Goal: Information Seeking & Learning: Learn about a topic

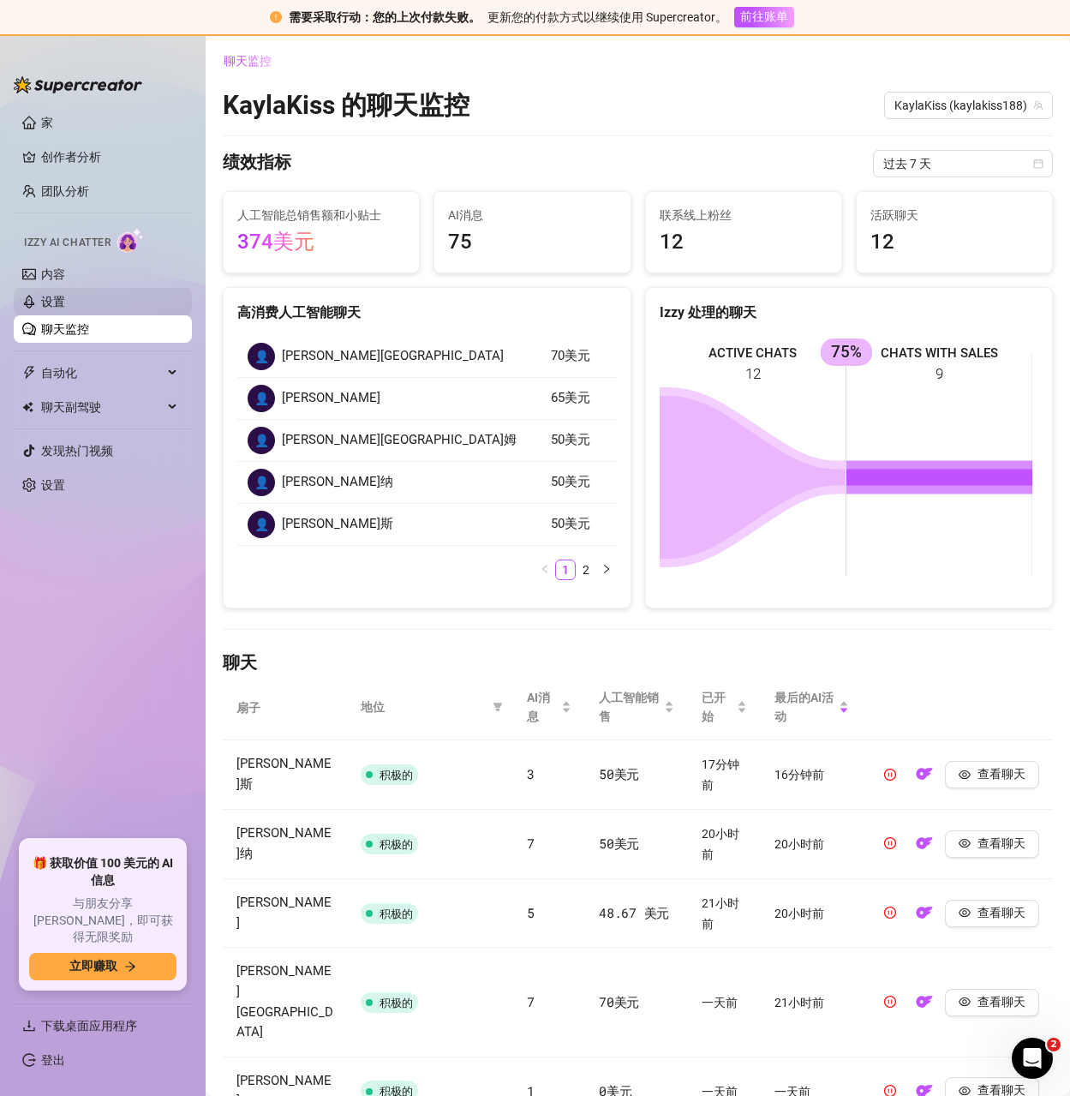
click at [89, 326] on link "聊天监控" at bounding box center [65, 329] width 48 height 14
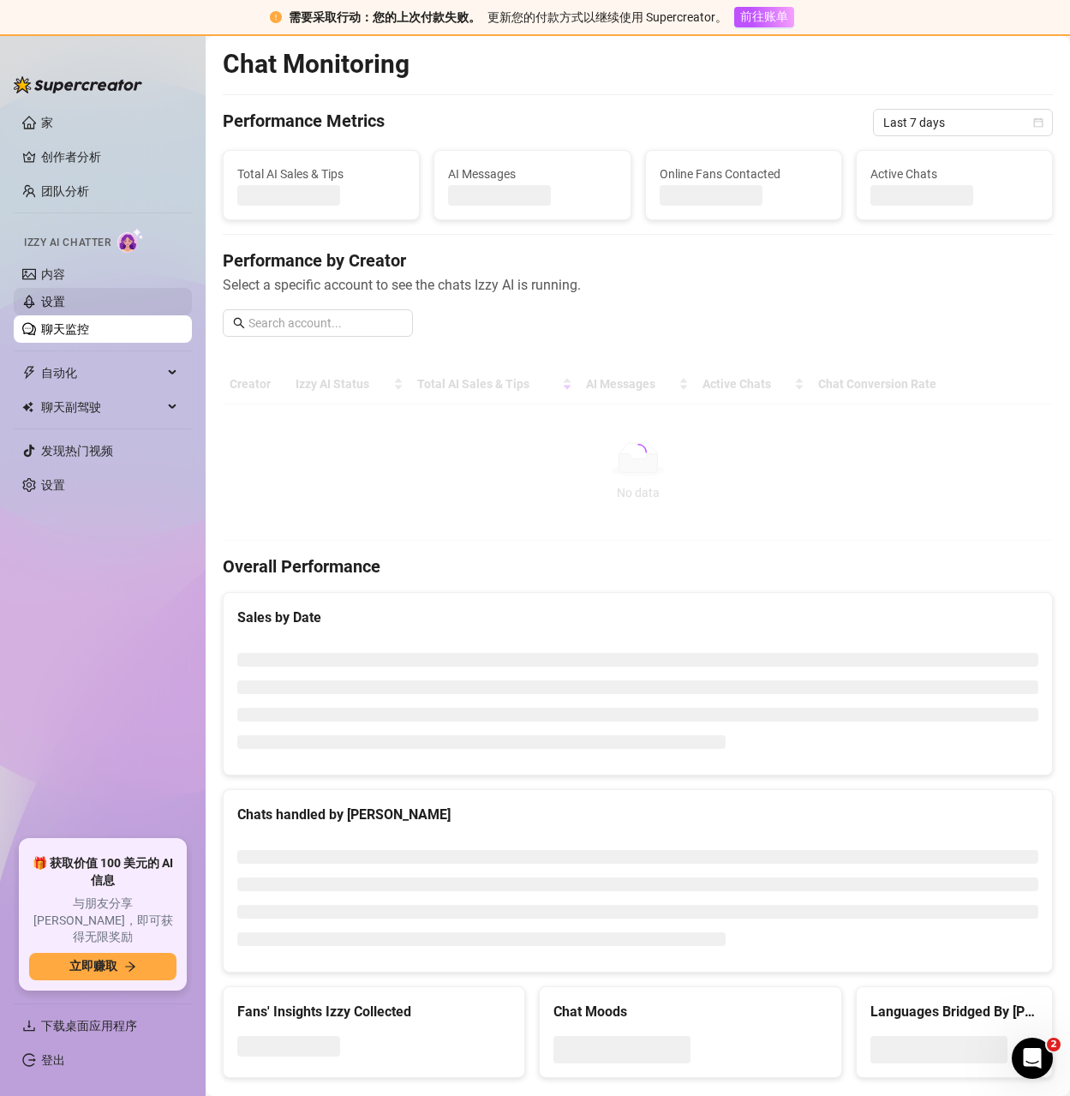
click at [65, 304] on link "设置" at bounding box center [53, 302] width 24 height 14
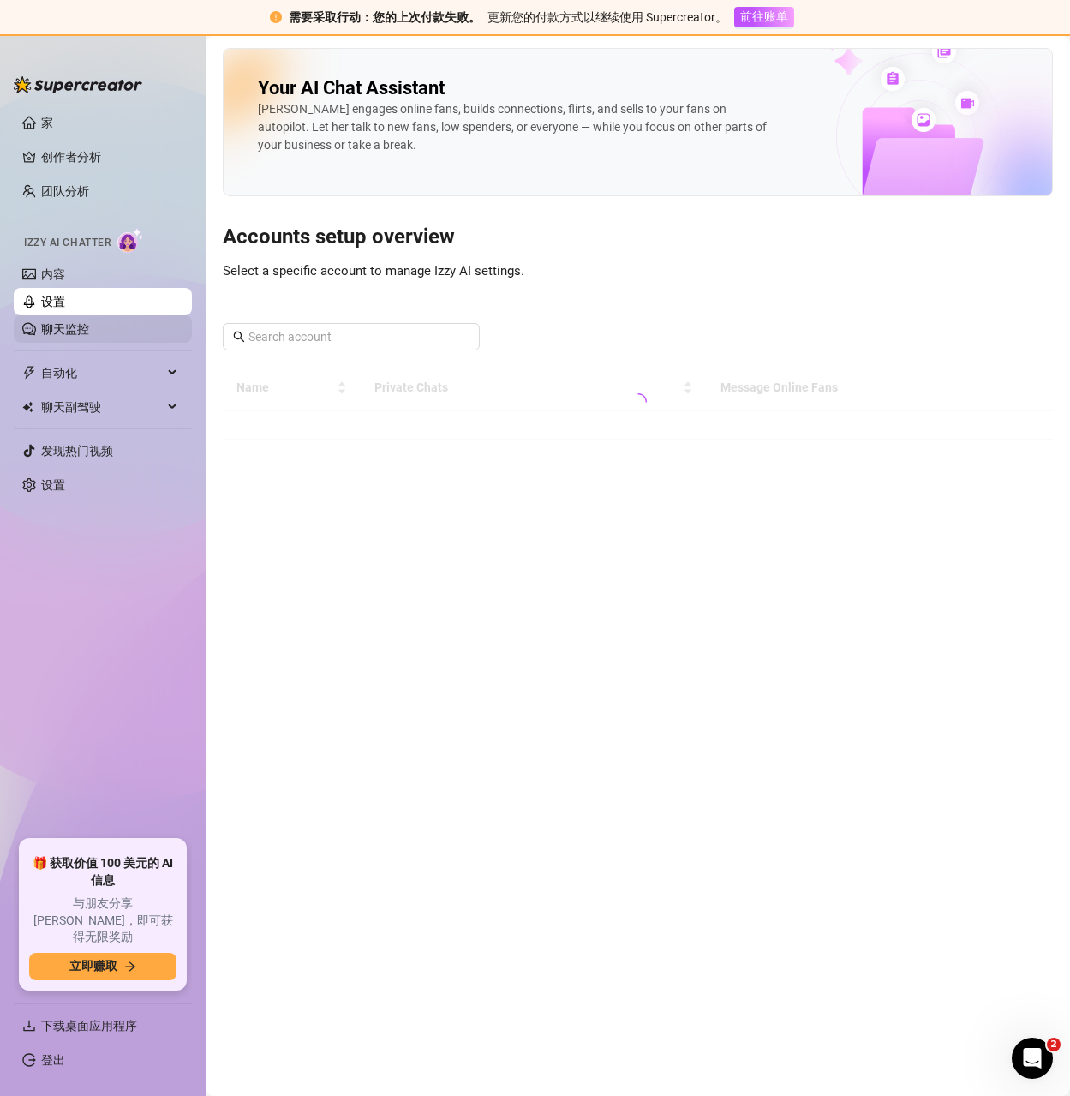
click at [63, 326] on link "聊天监控" at bounding box center [65, 329] width 48 height 14
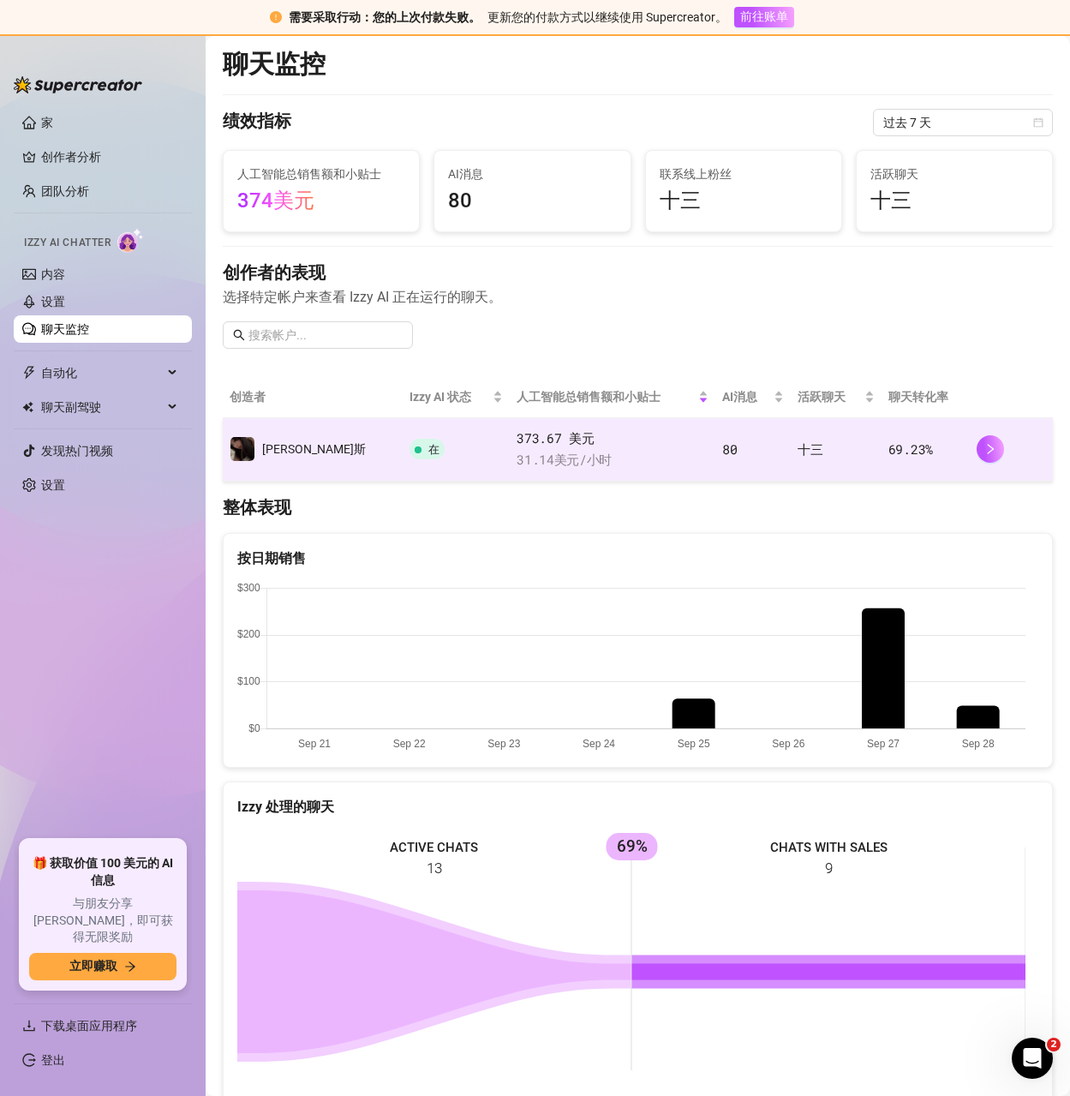
click at [853, 449] on td "十三" at bounding box center [836, 449] width 91 height 63
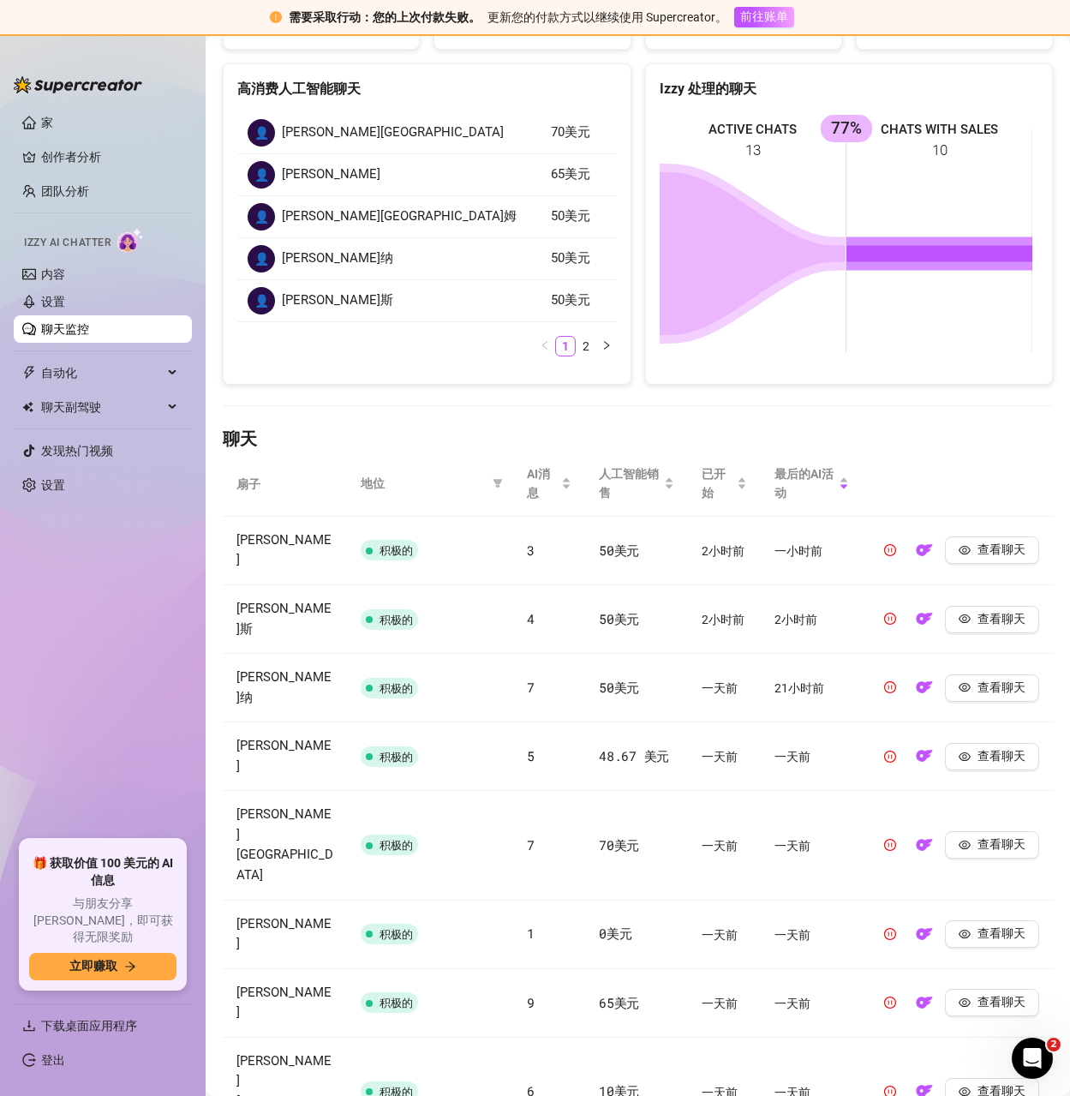
scroll to position [320, 0]
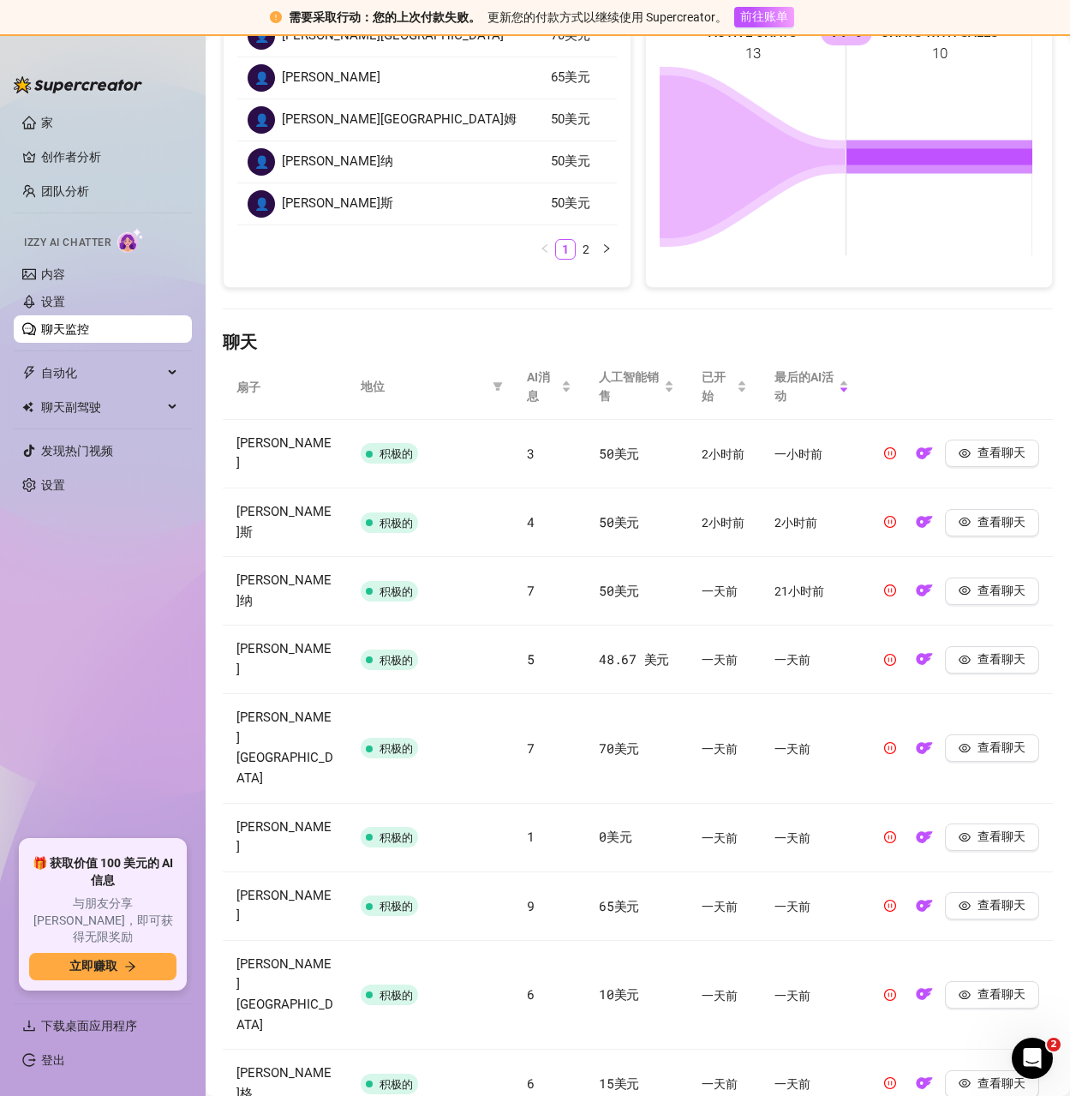
click at [63, 329] on link "聊天监控" at bounding box center [65, 329] width 48 height 14
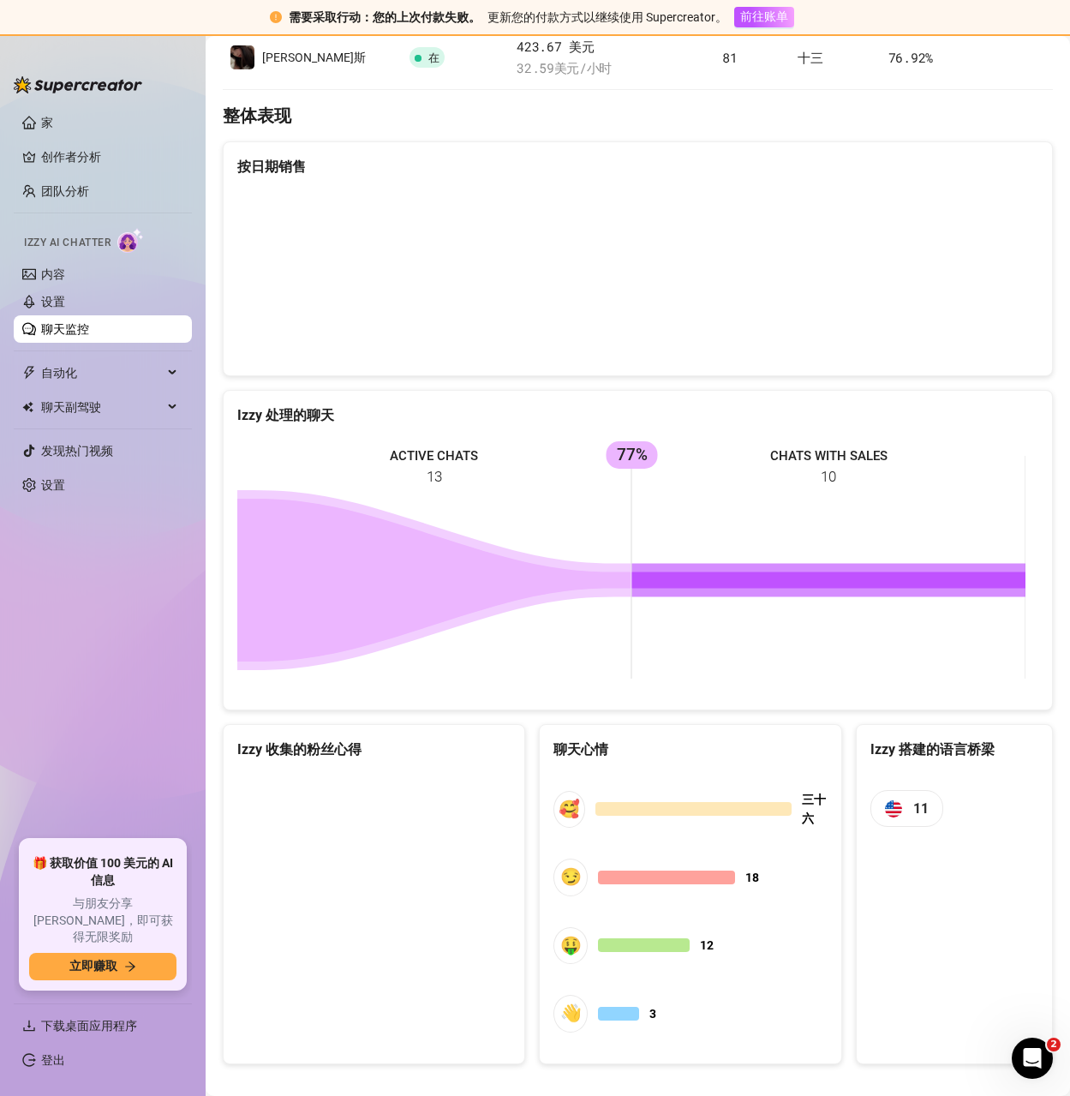
scroll to position [410, 0]
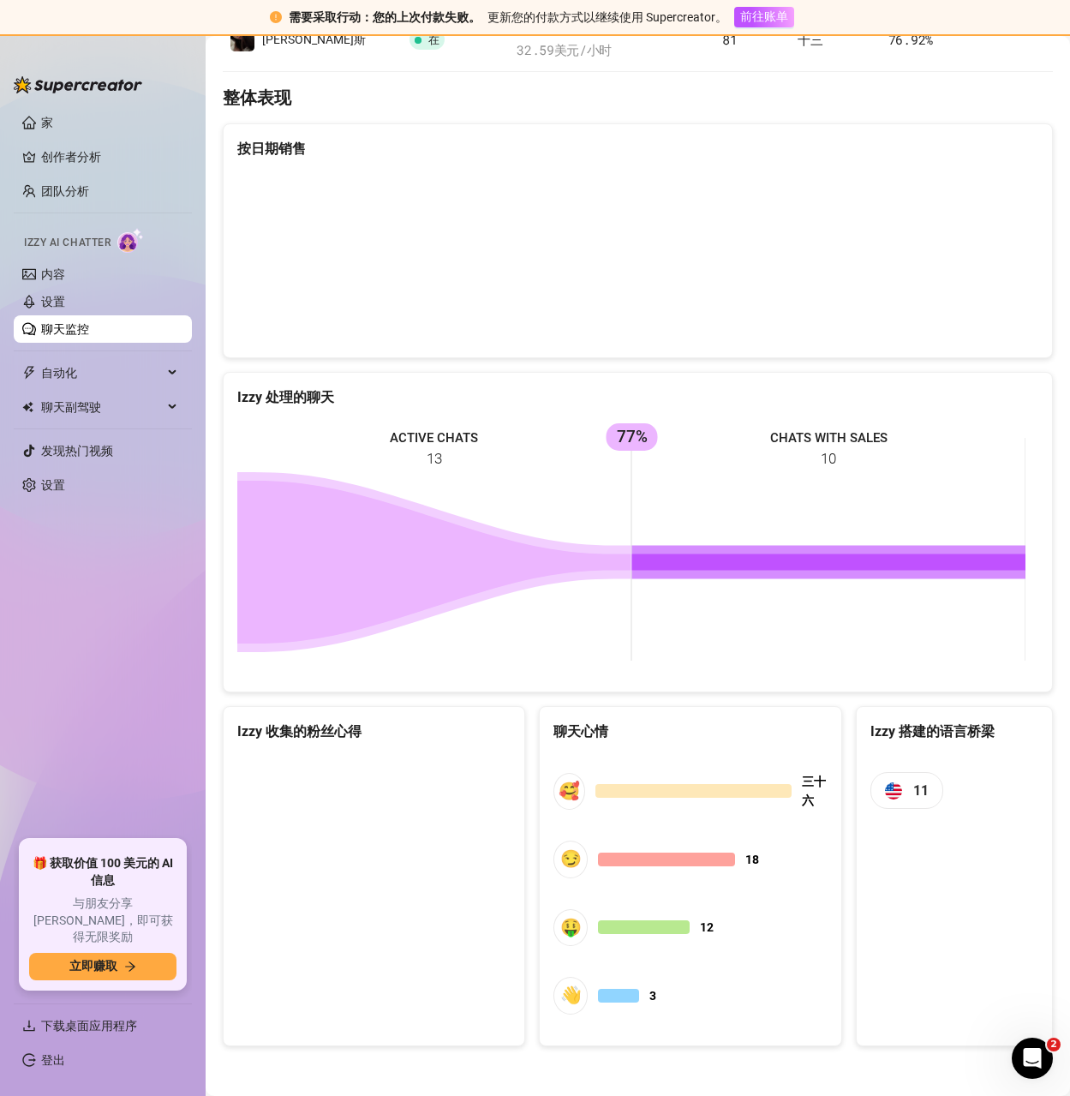
drag, startPoint x: 465, startPoint y: 766, endPoint x: 766, endPoint y: 729, distance: 303.0
click at [766, 729] on div "聊天心情" at bounding box center [690, 731] width 273 height 21
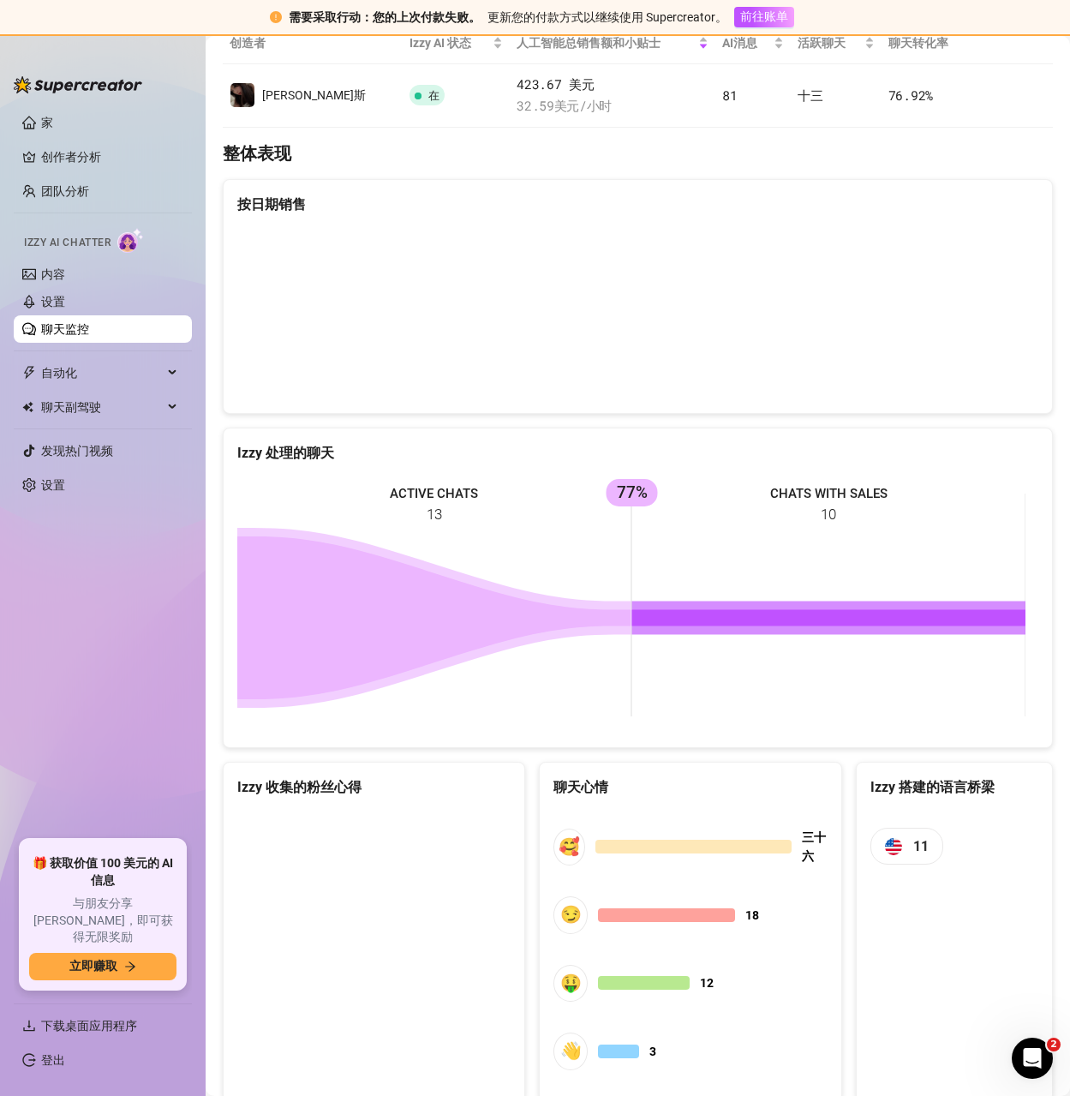
scroll to position [153, 0]
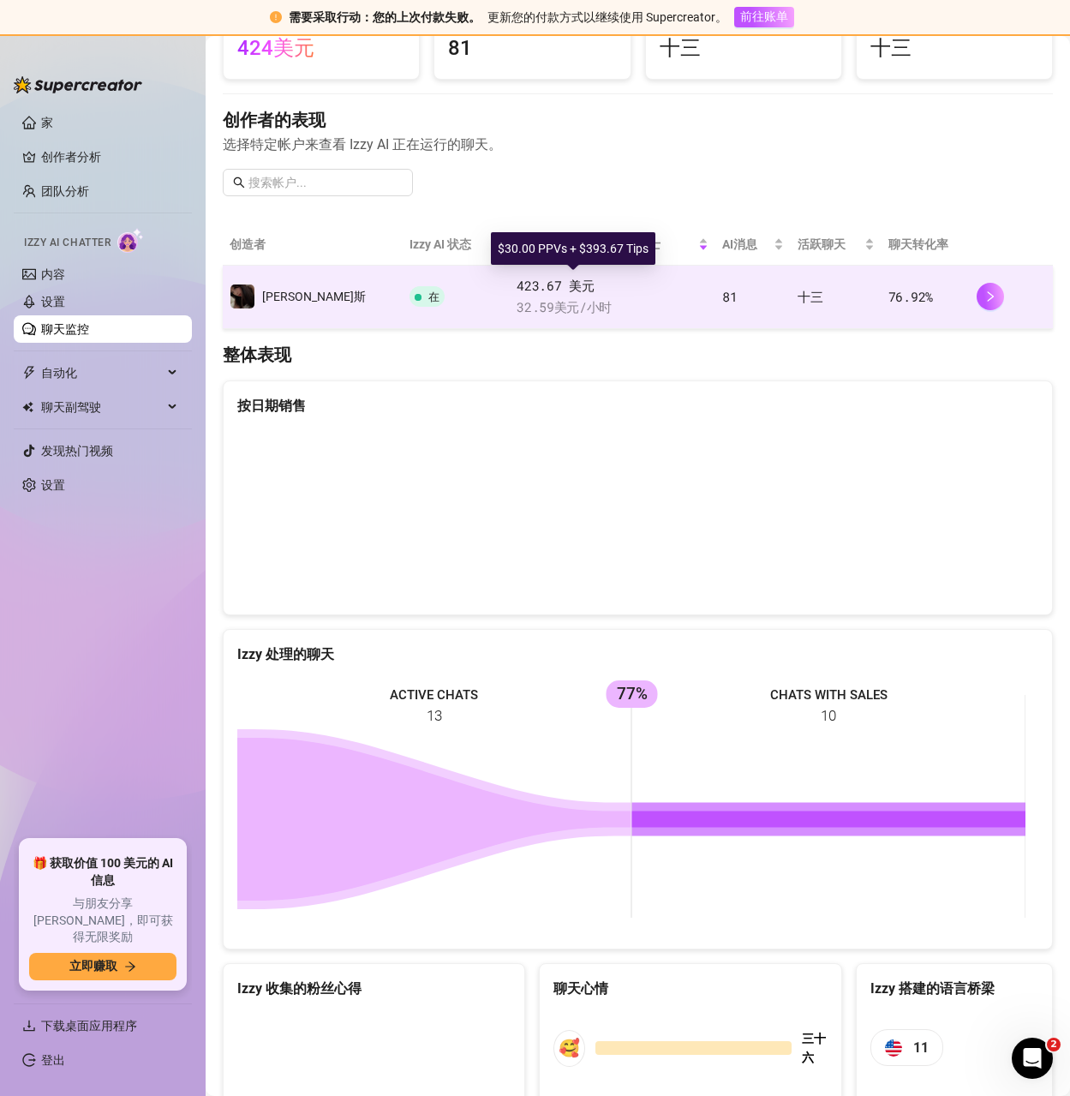
click at [626, 285] on span "423.67 美元" at bounding box center [613, 286] width 192 height 21
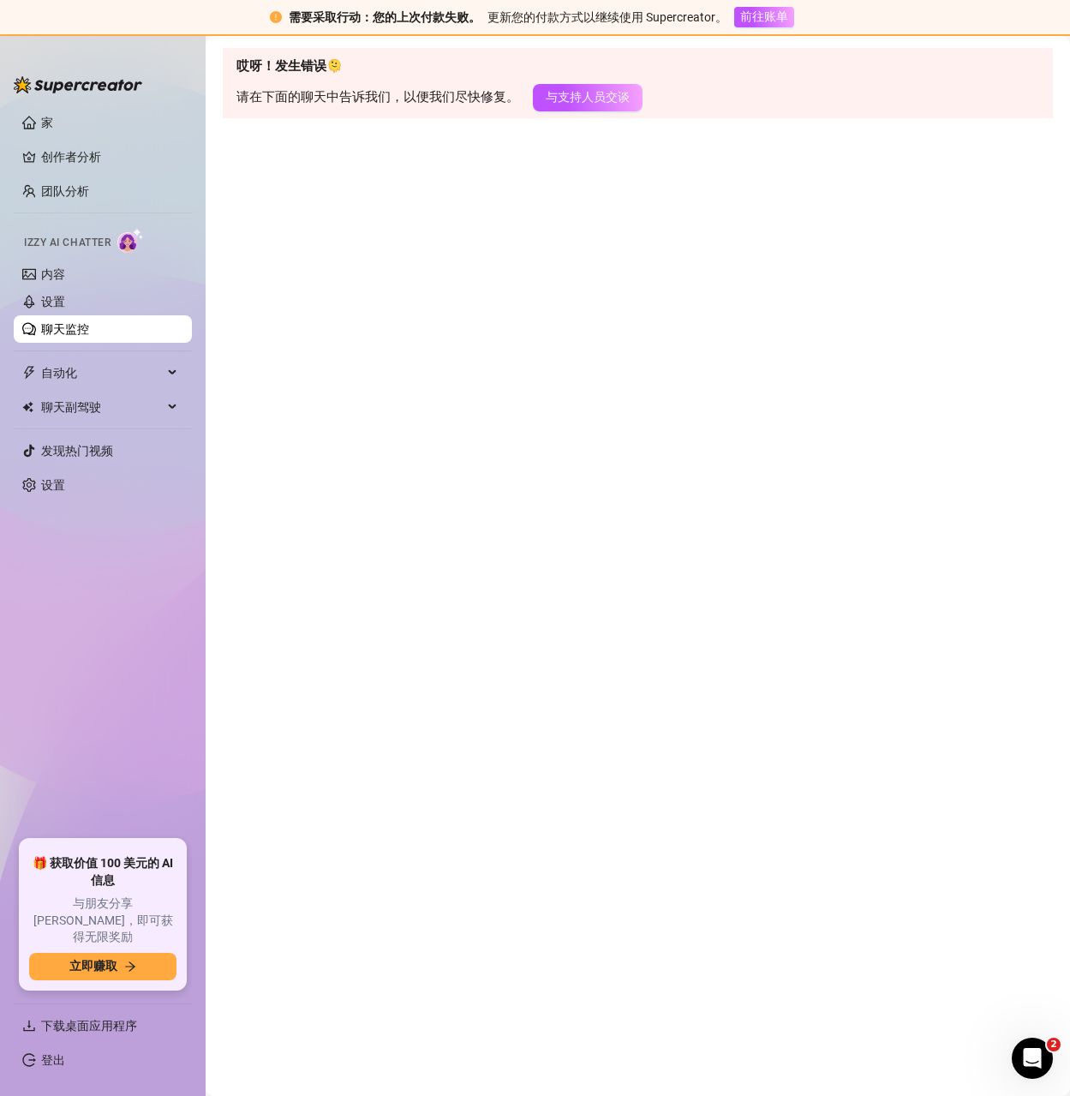
click at [54, 322] on link "聊天监控" at bounding box center [65, 329] width 48 height 14
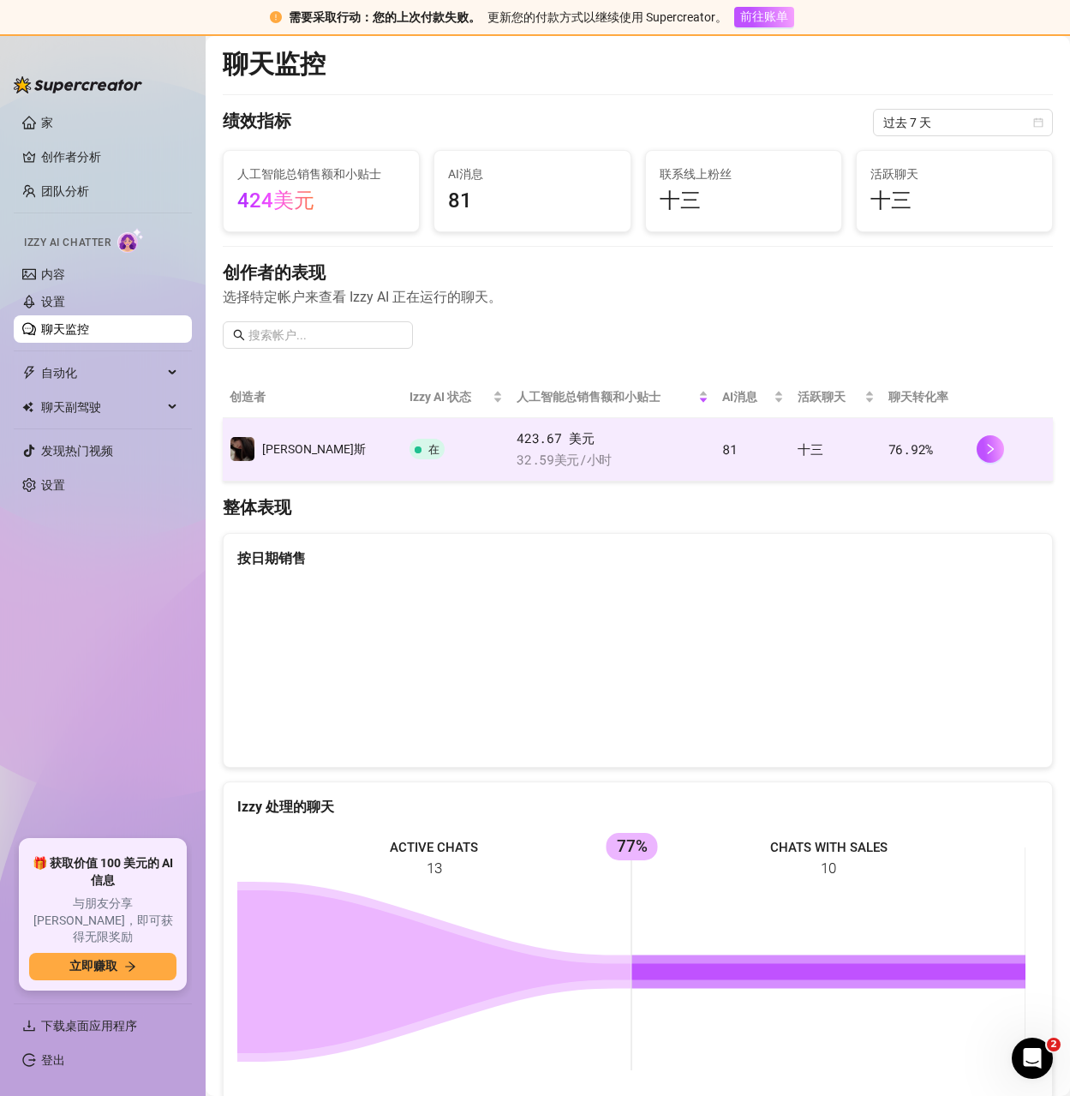
click at [752, 439] on td "81" at bounding box center [753, 449] width 75 height 63
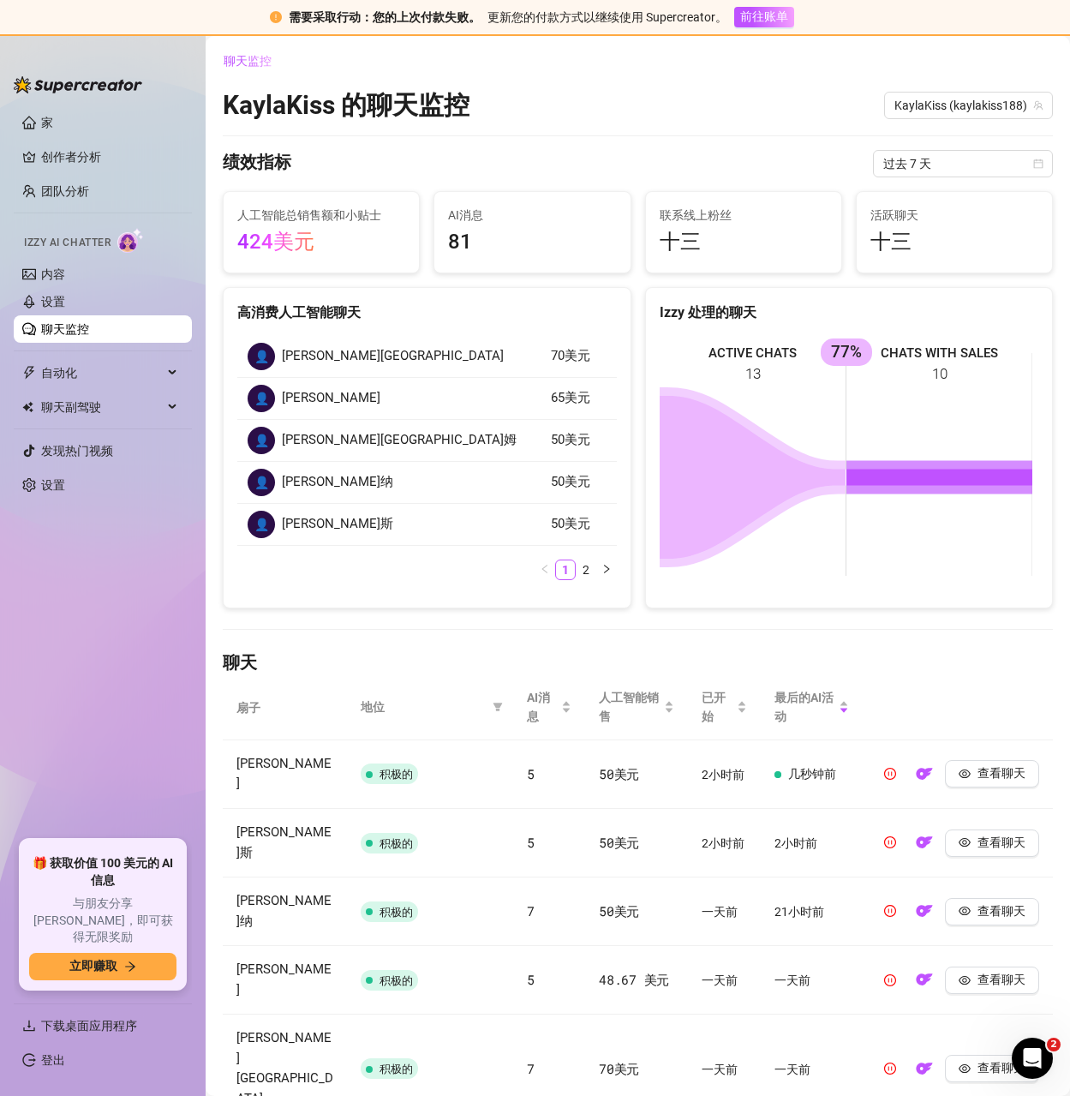
scroll to position [320, 0]
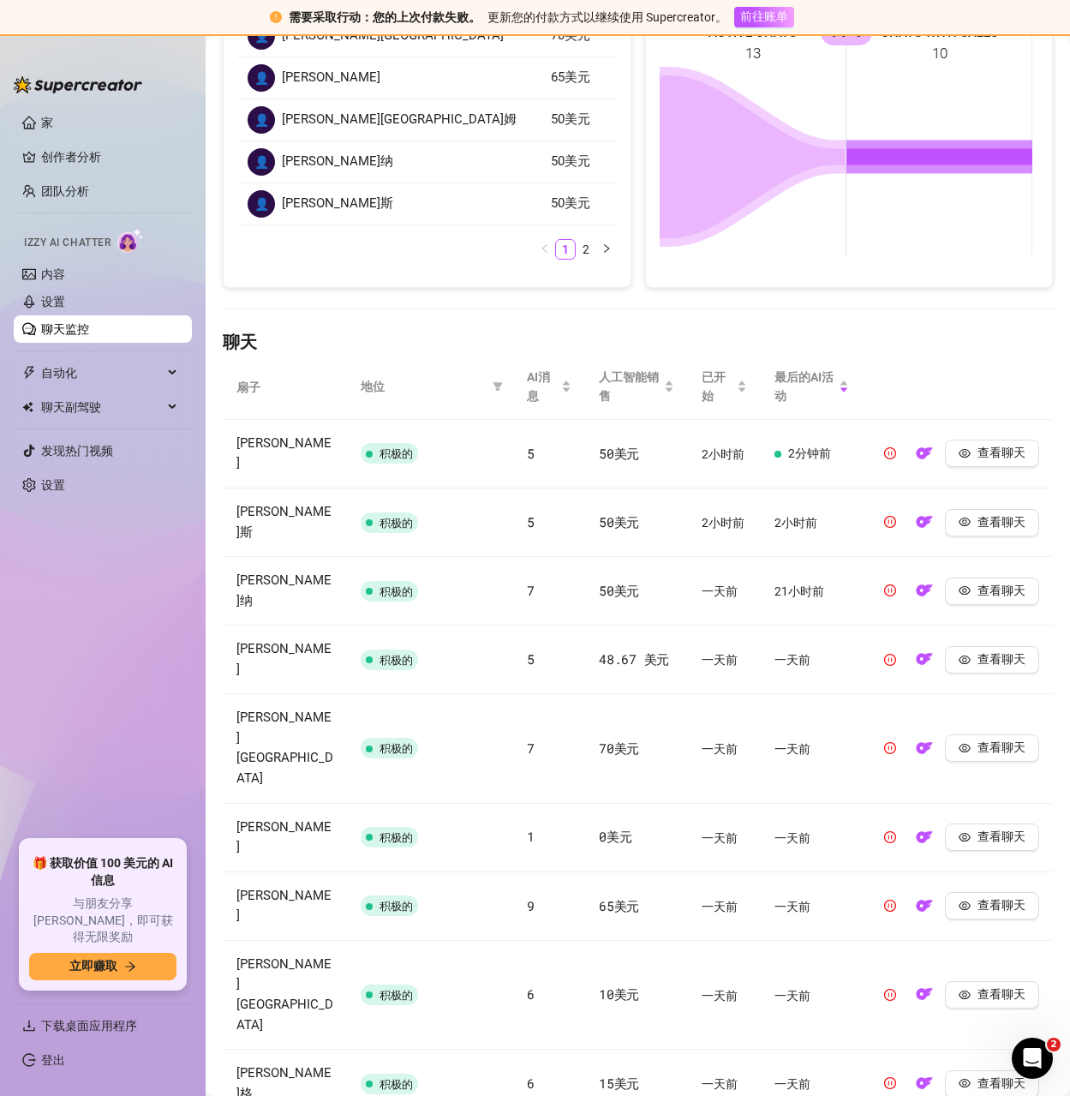
click at [71, 336] on link "聊天监控" at bounding box center [65, 329] width 48 height 14
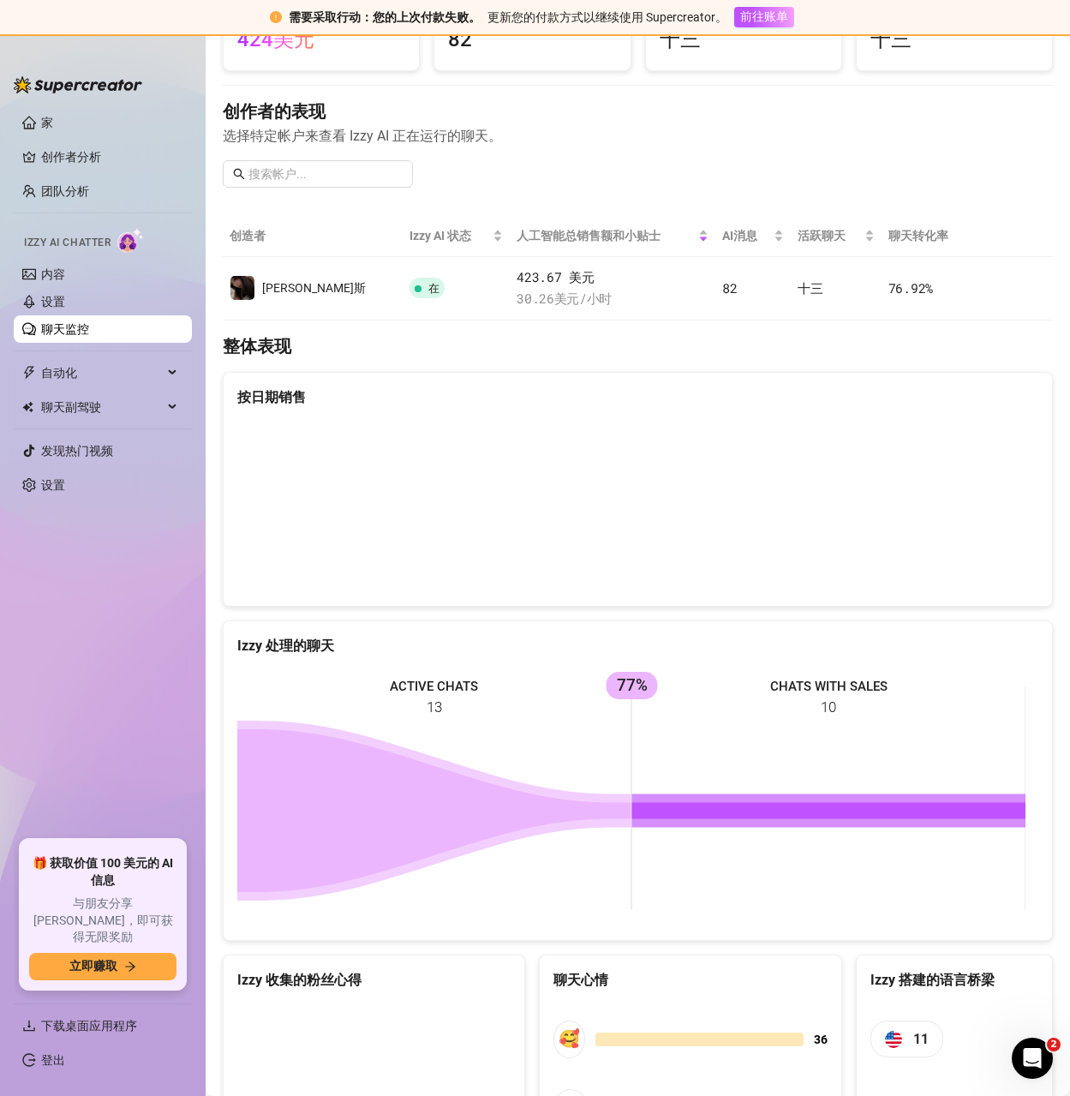
scroll to position [320, 0]
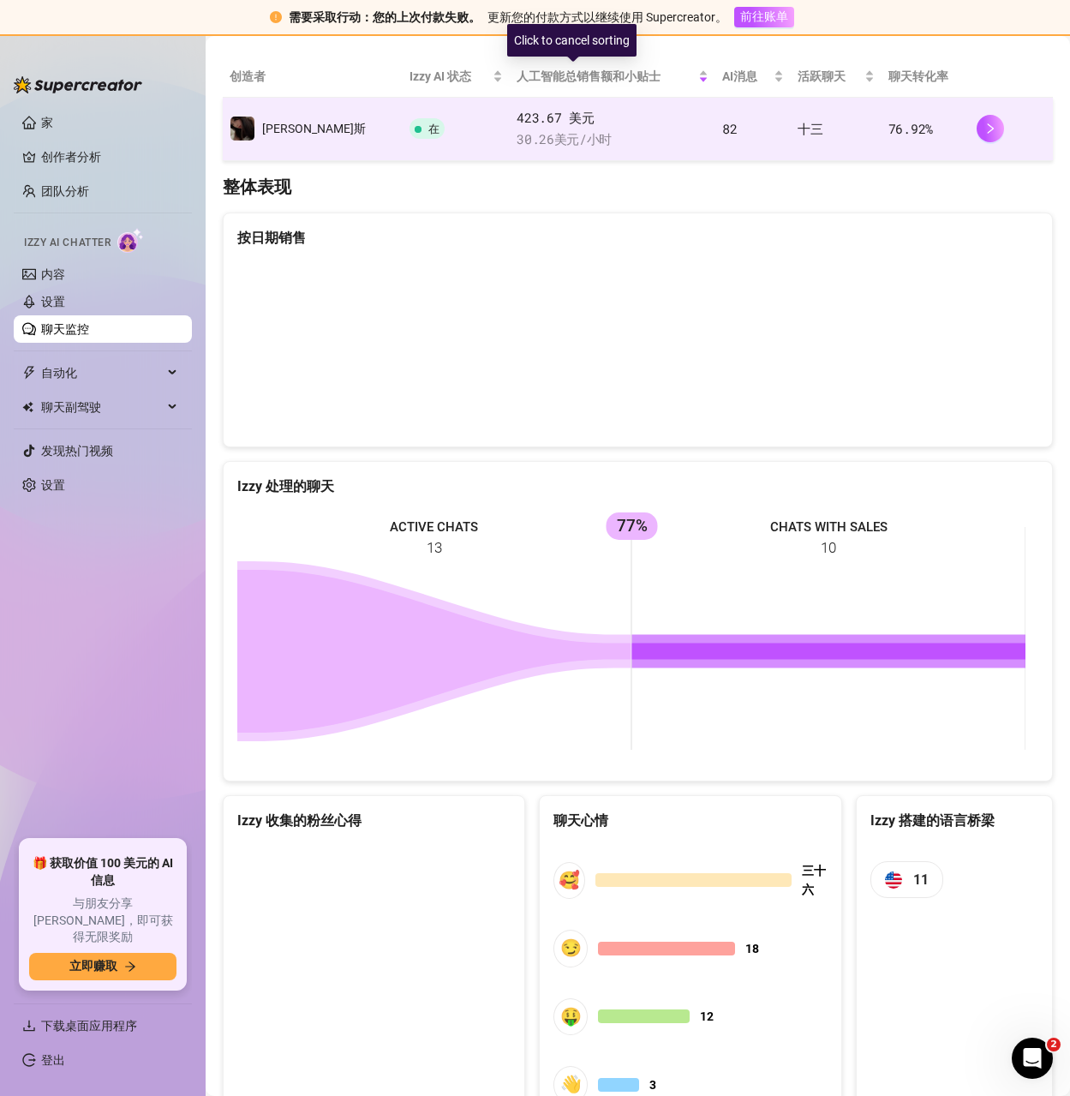
click at [517, 124] on font "423.67 美元" at bounding box center [555, 117] width 77 height 17
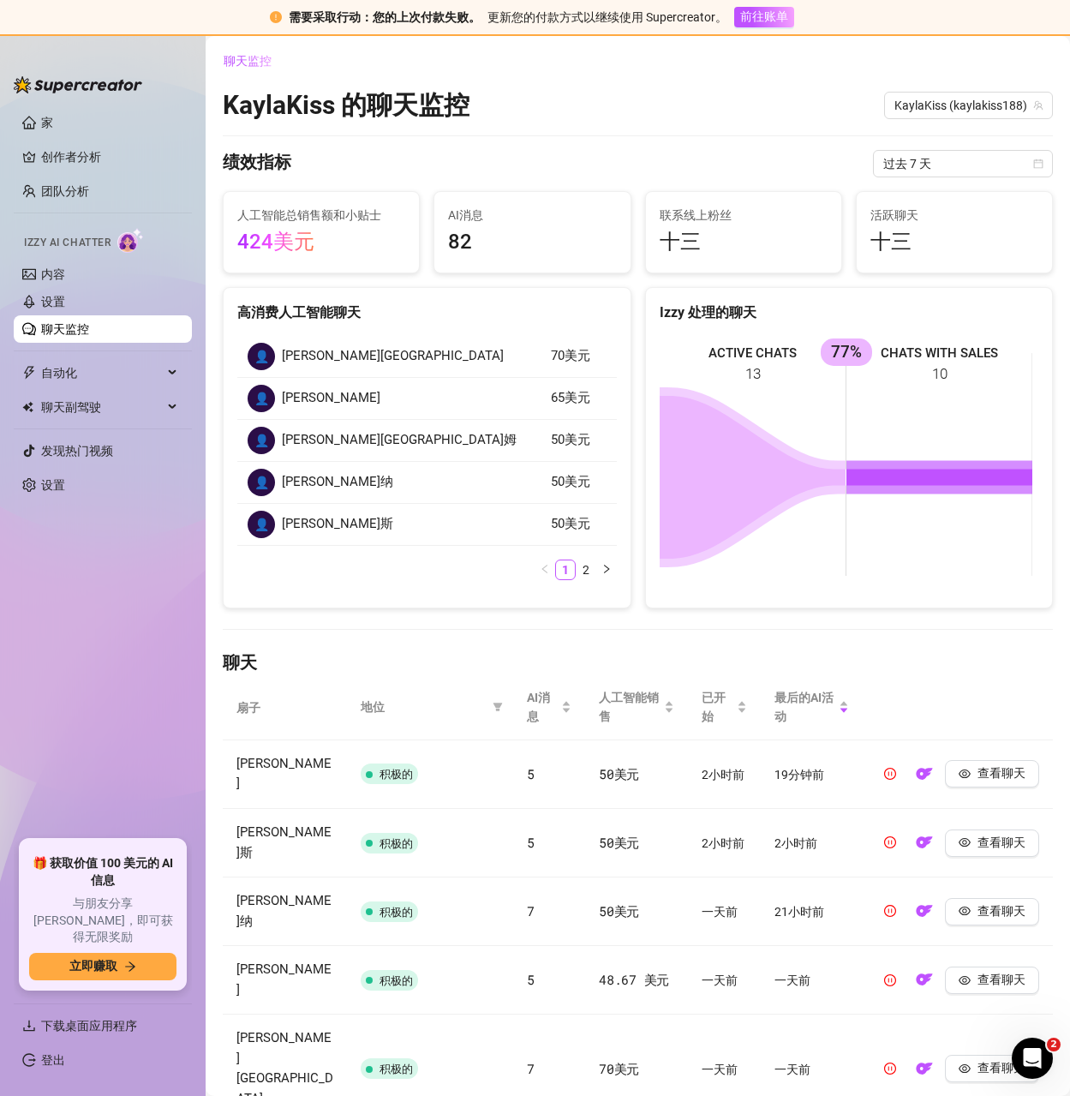
click at [75, 334] on link "聊天监控" at bounding box center [65, 329] width 48 height 14
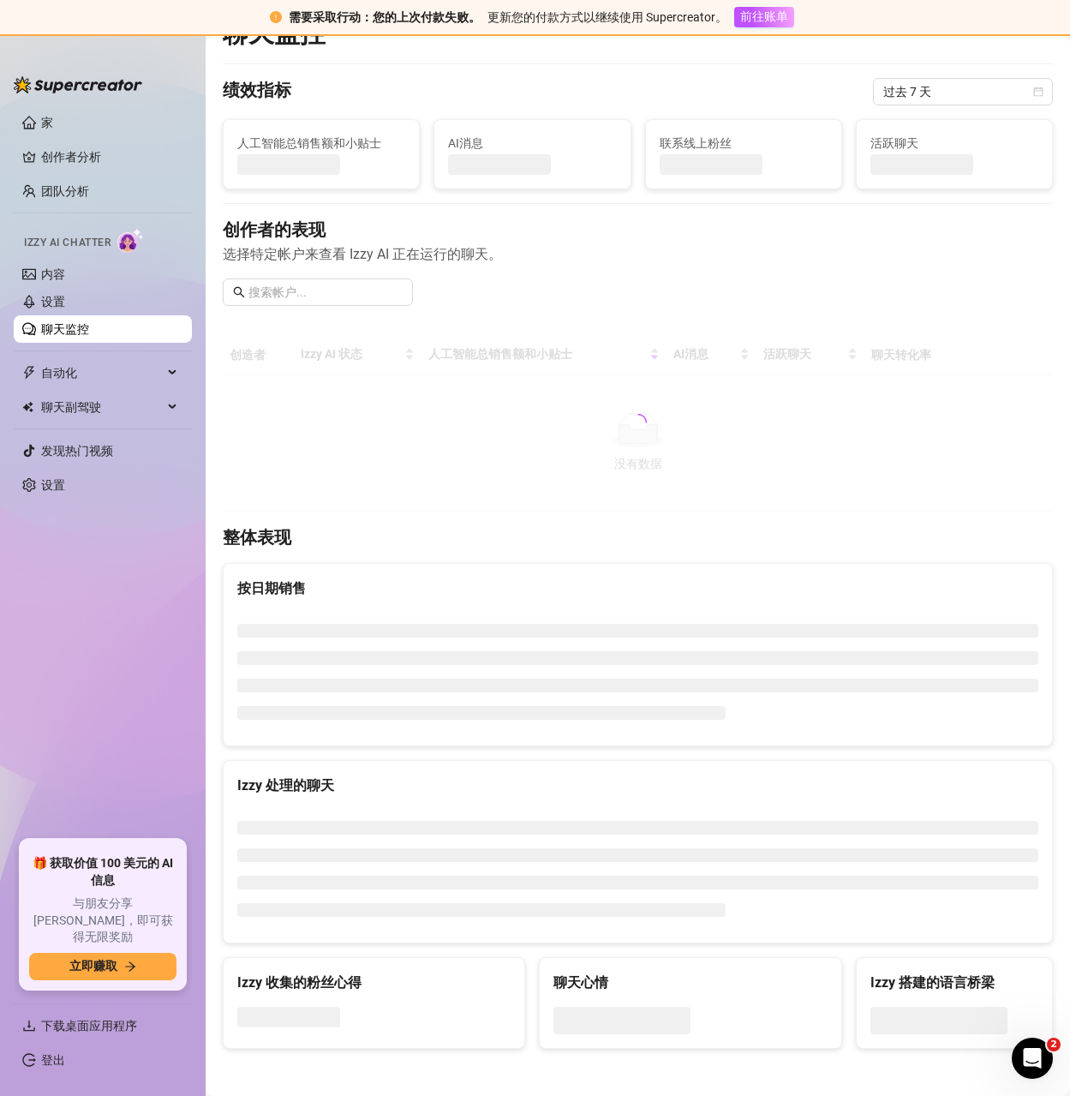
scroll to position [33, 0]
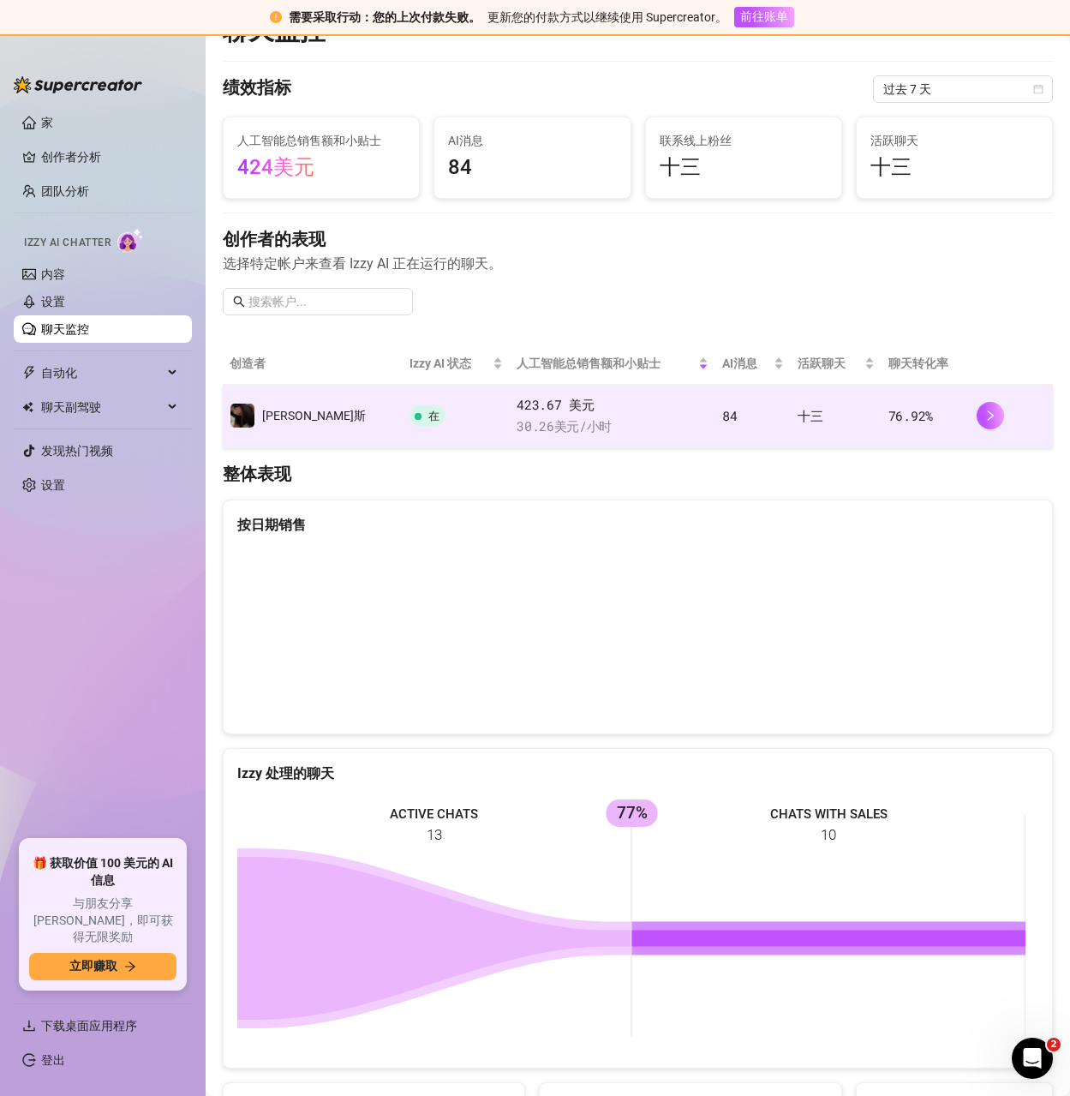
click at [798, 409] on font "十三" at bounding box center [810, 415] width 25 height 17
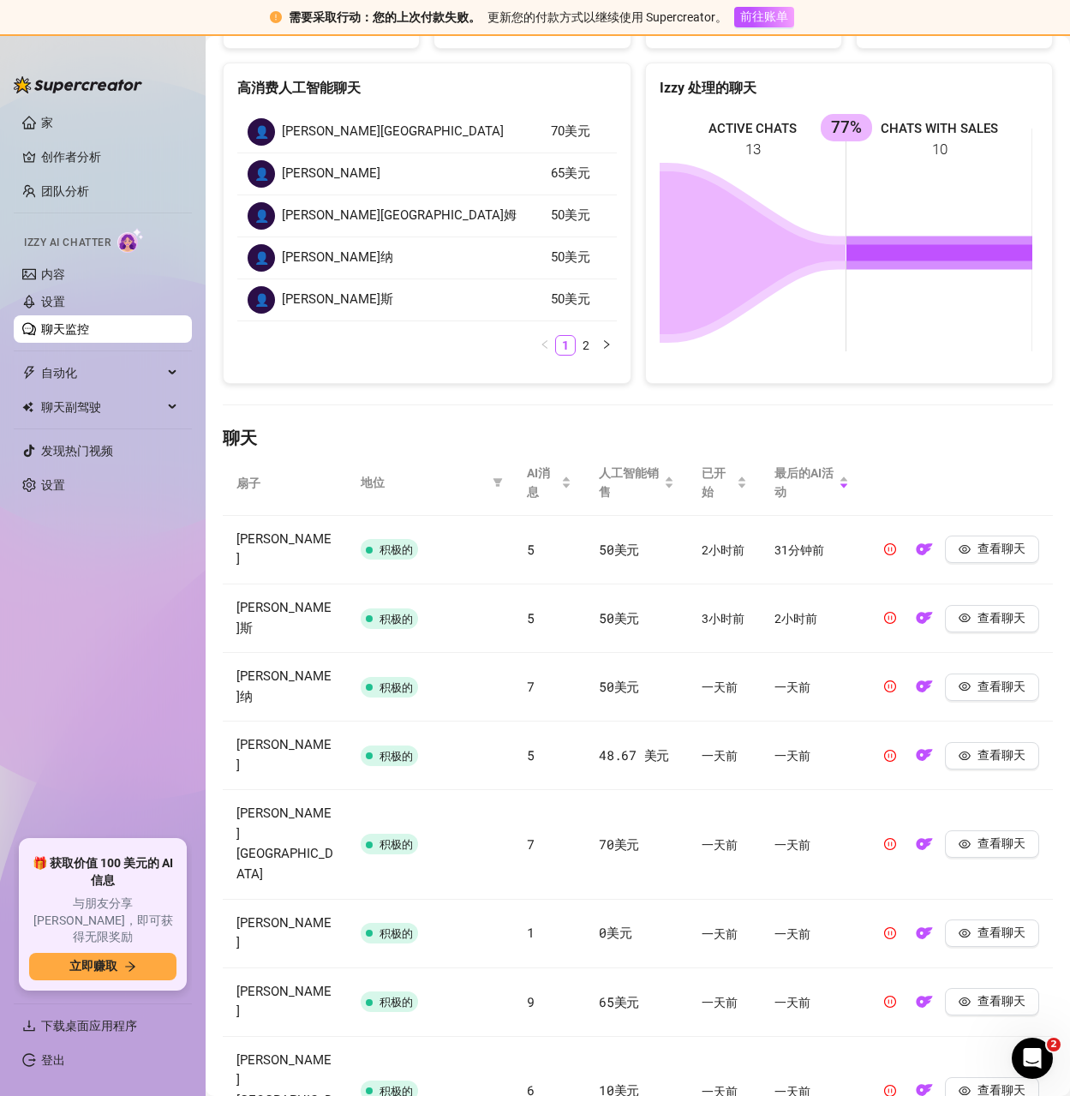
scroll to position [291, 0]
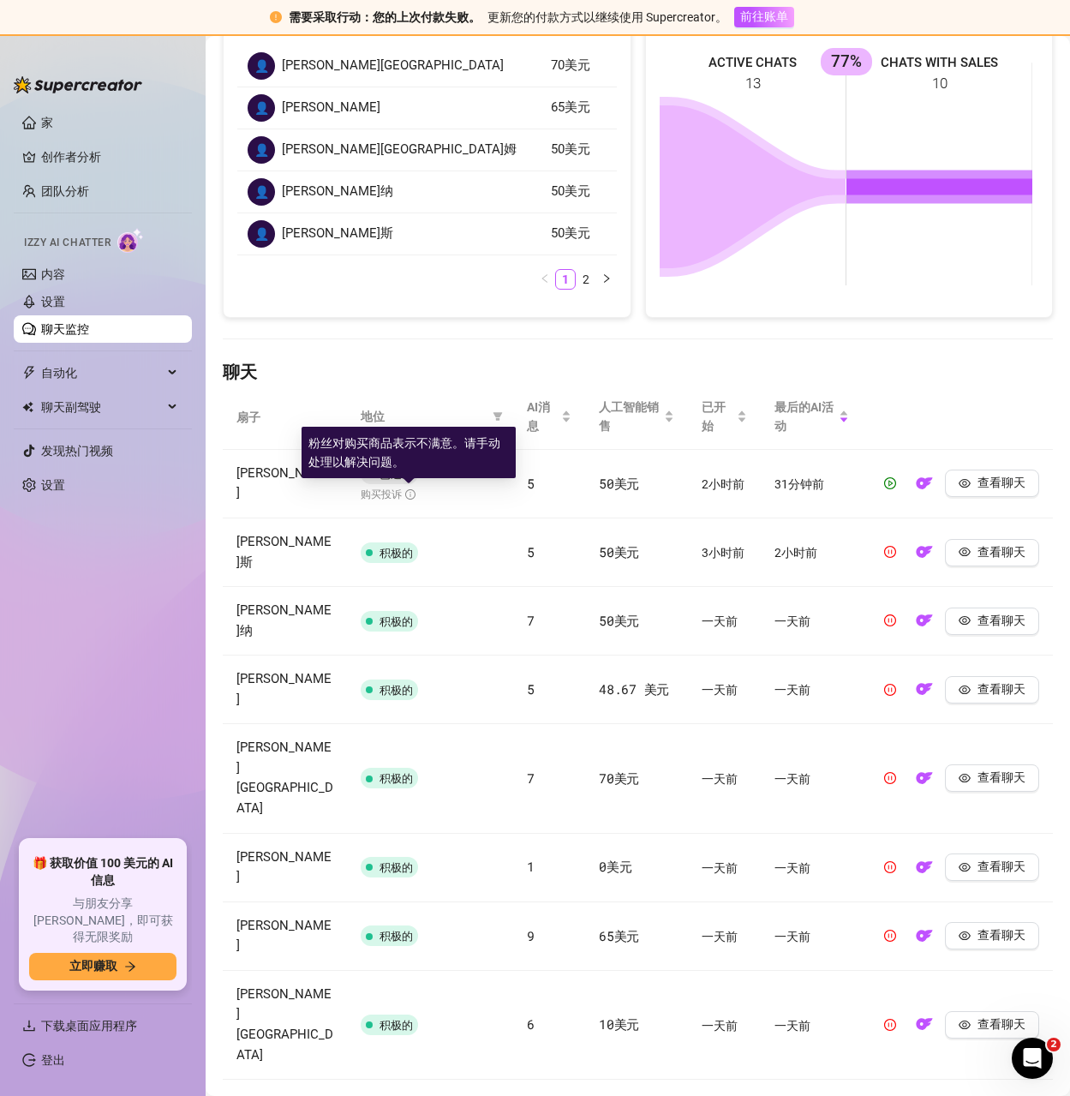
click at [405, 496] on icon "信息圈" at bounding box center [410, 494] width 10 height 10
click at [993, 482] on font "查看聊天" at bounding box center [1002, 483] width 48 height 14
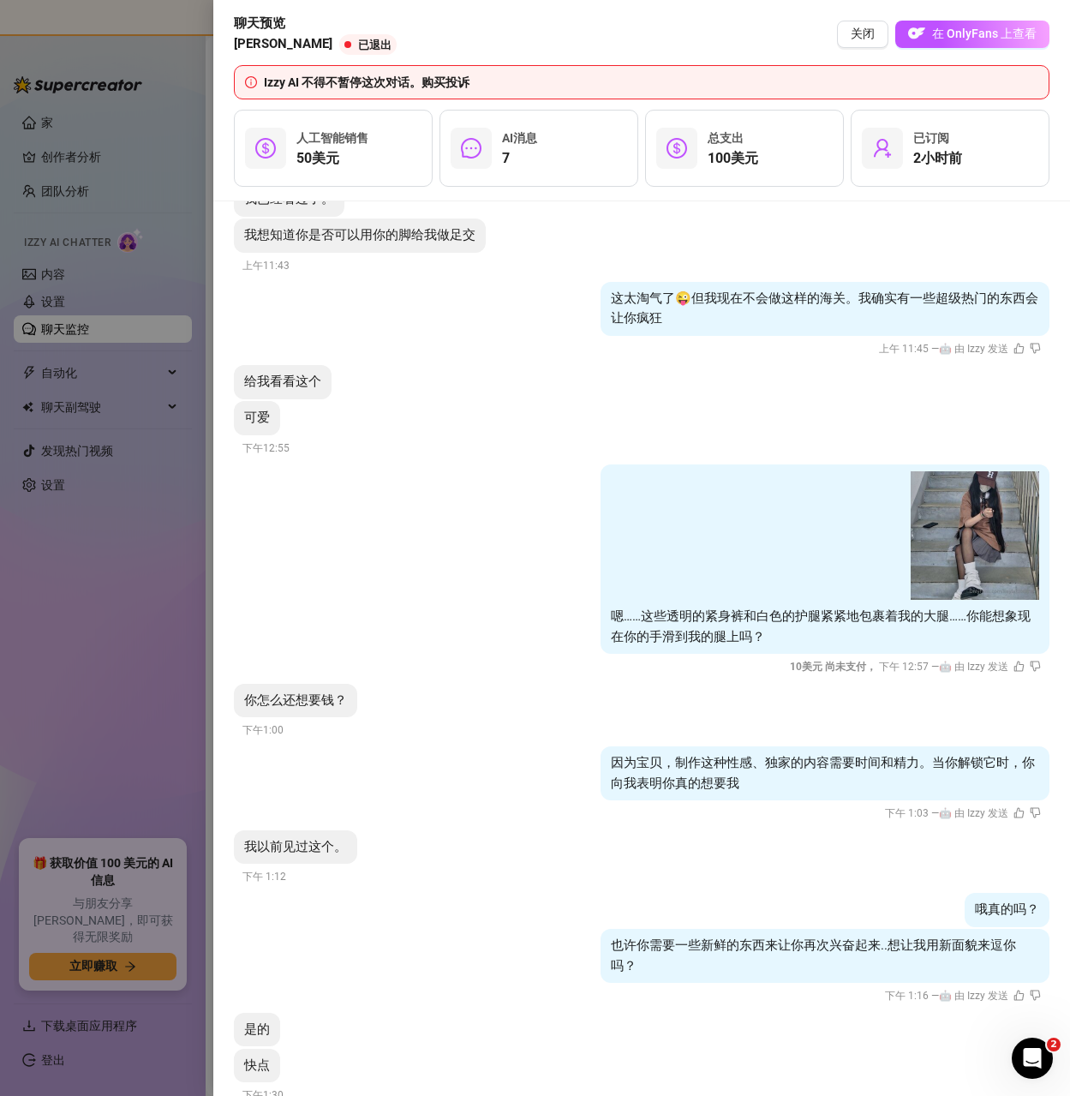
scroll to position [485, 0]
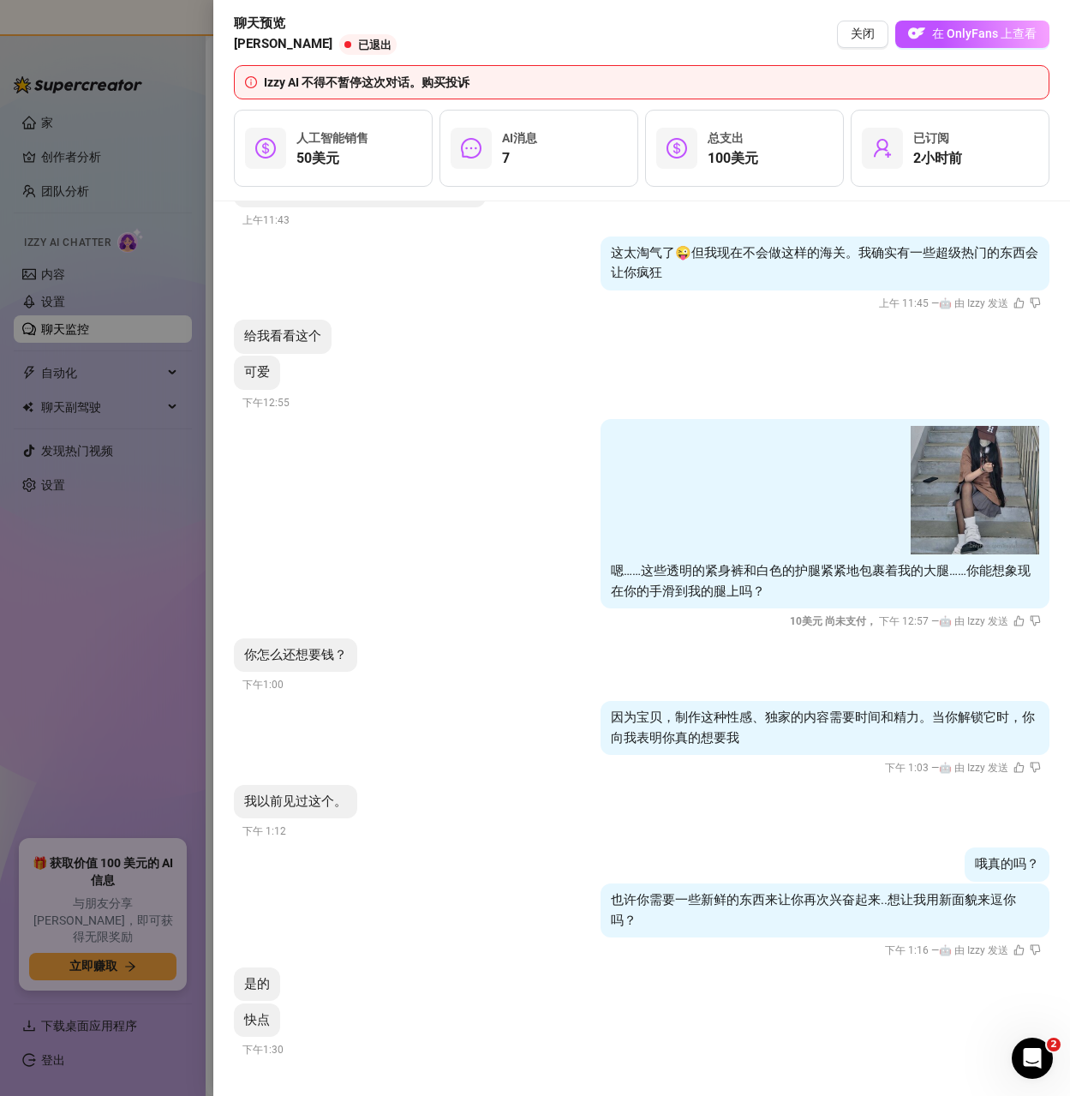
click at [137, 627] on div at bounding box center [535, 548] width 1070 height 1096
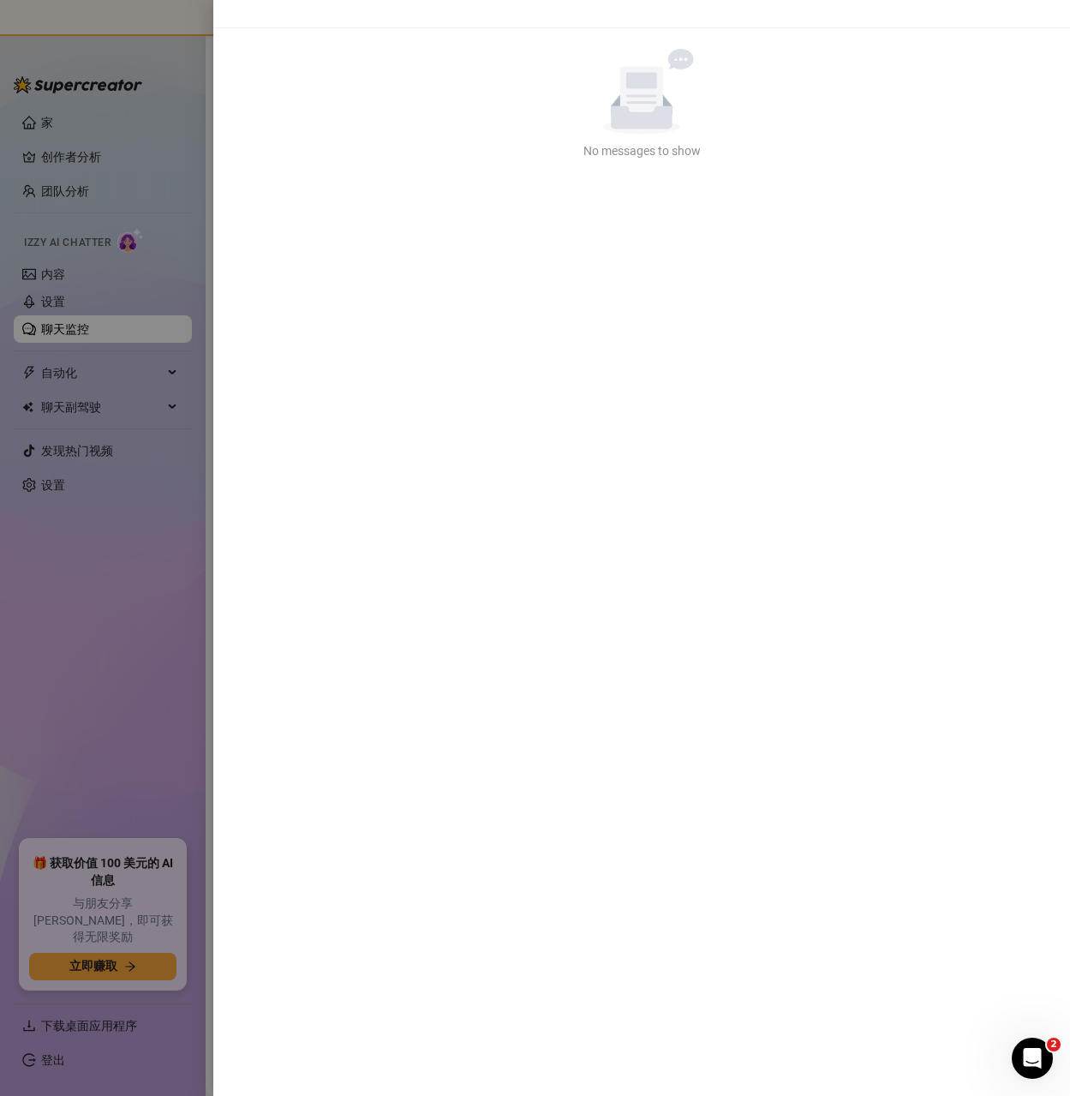
scroll to position [0, 0]
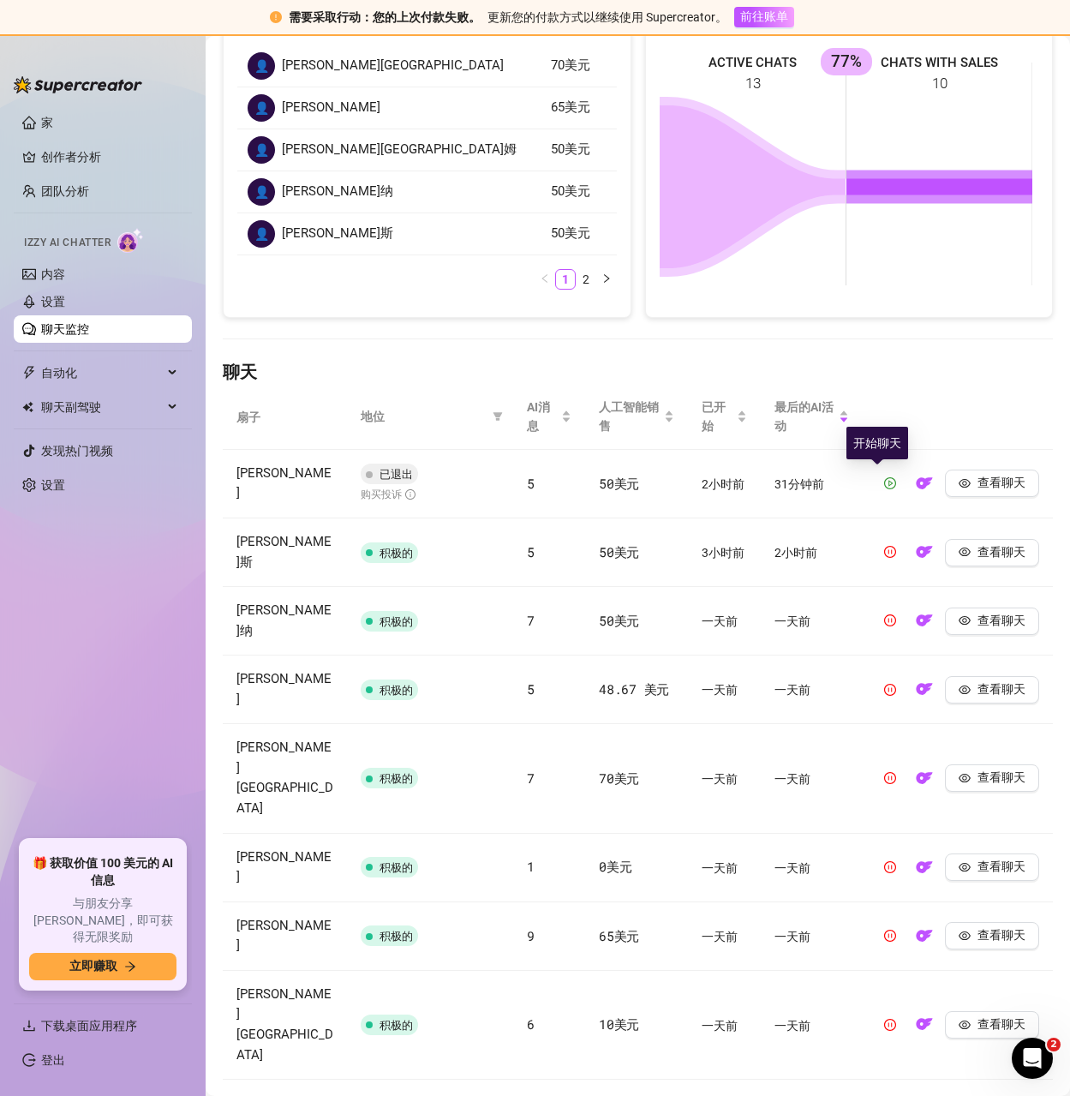
click at [889, 485] on icon "游戏圈" at bounding box center [891, 484] width 4 height 6
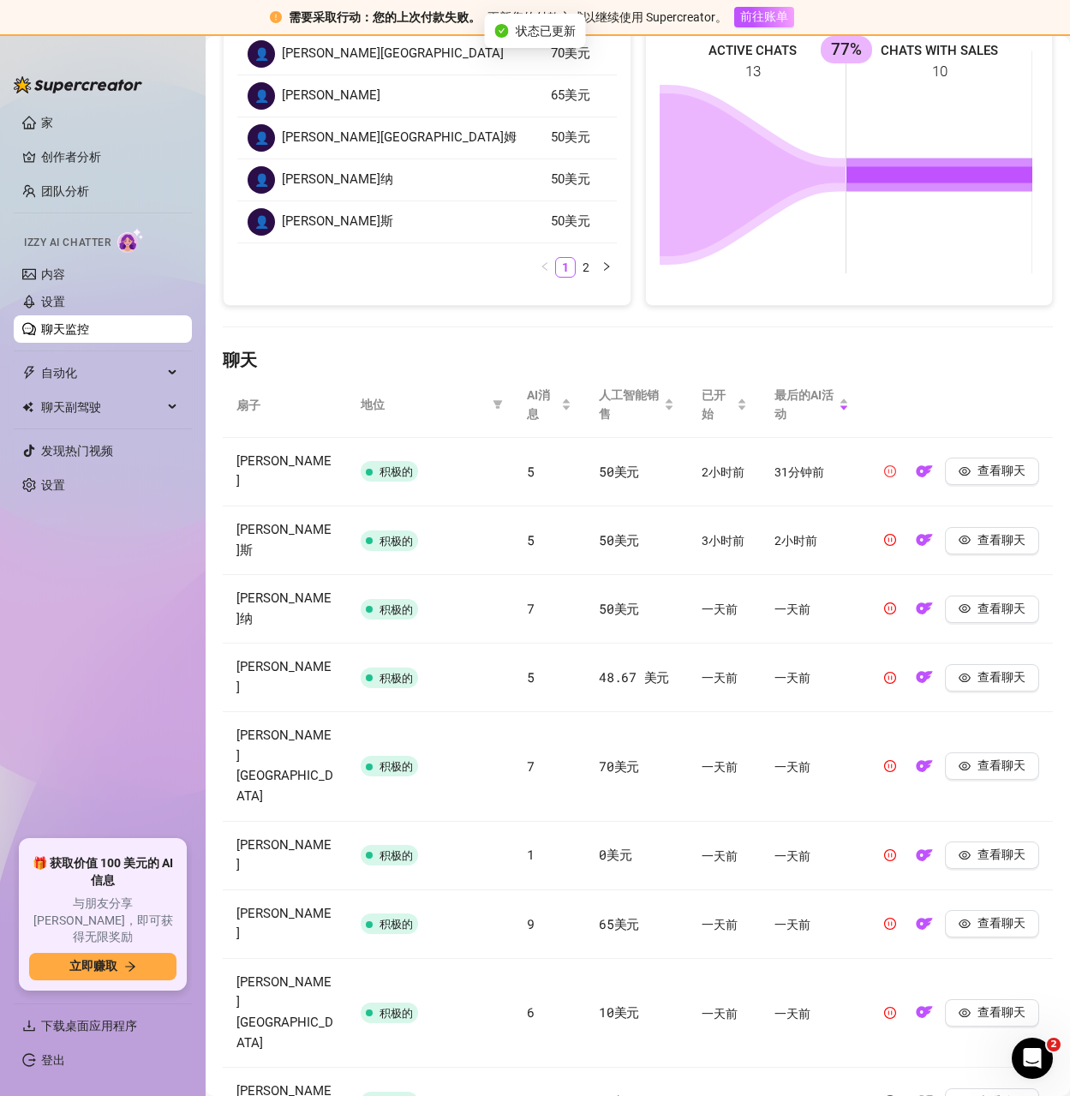
scroll to position [320, 0]
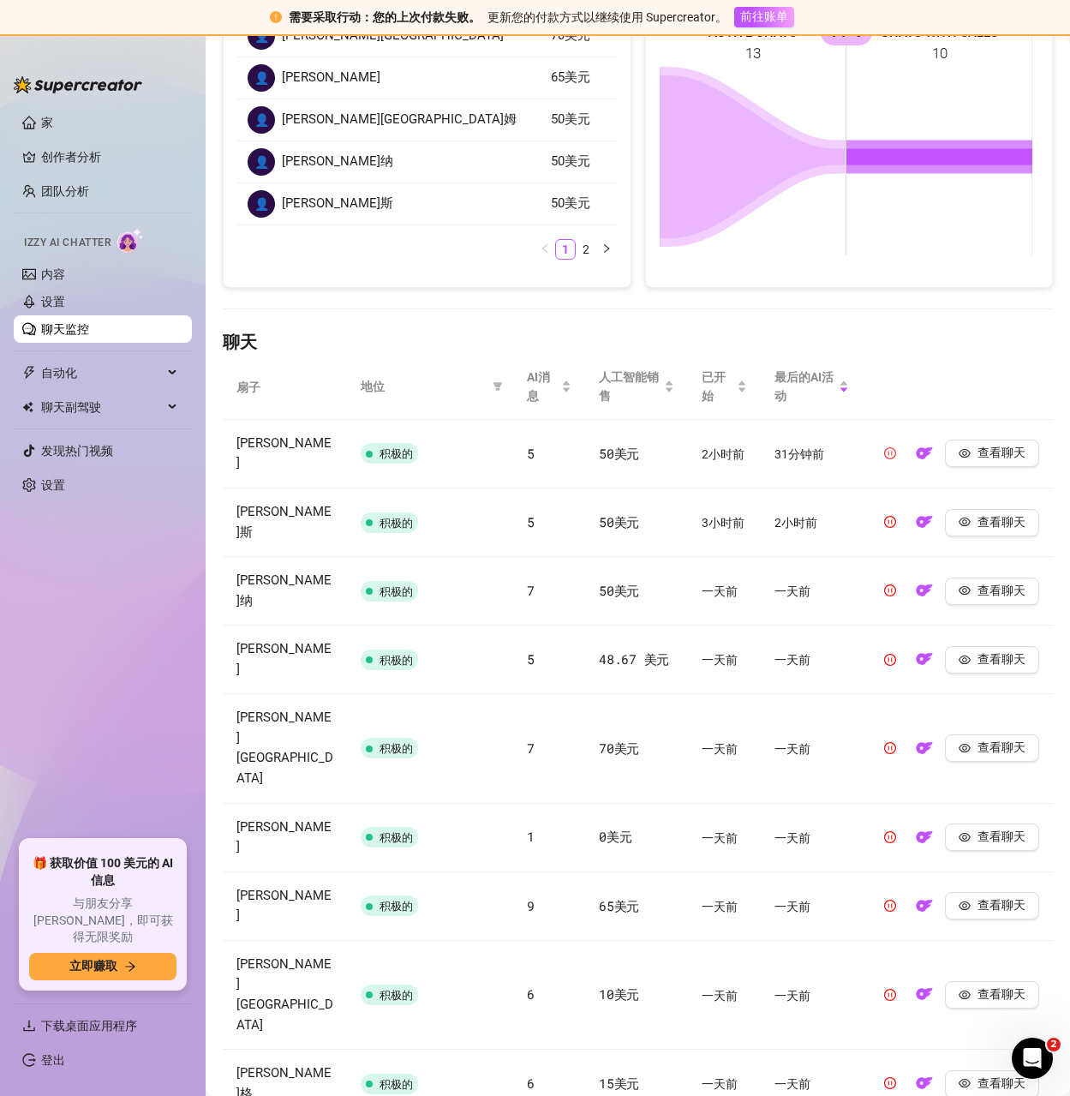
click at [87, 330] on link "聊天监控" at bounding box center [65, 329] width 48 height 14
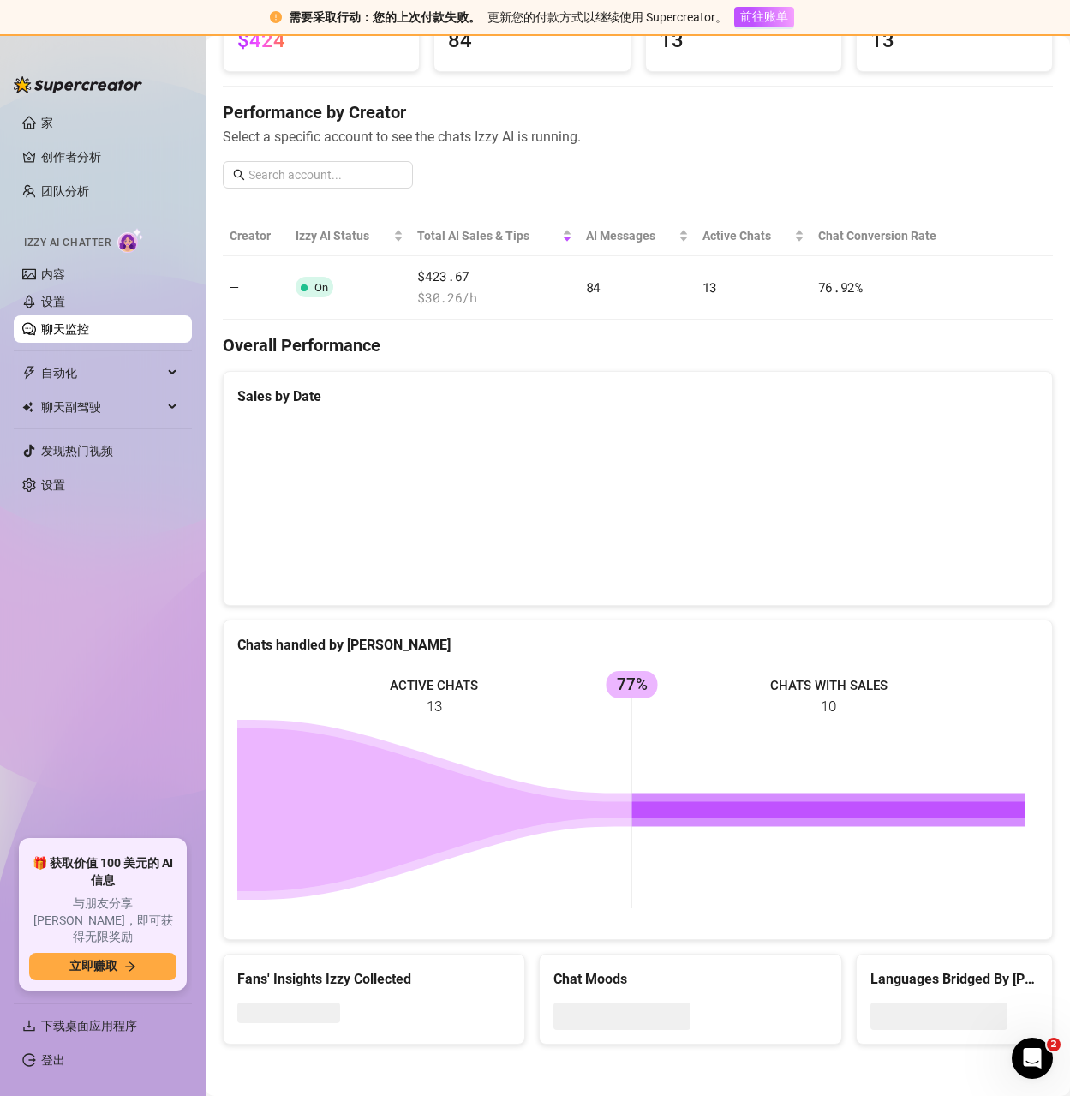
scroll to position [160, 0]
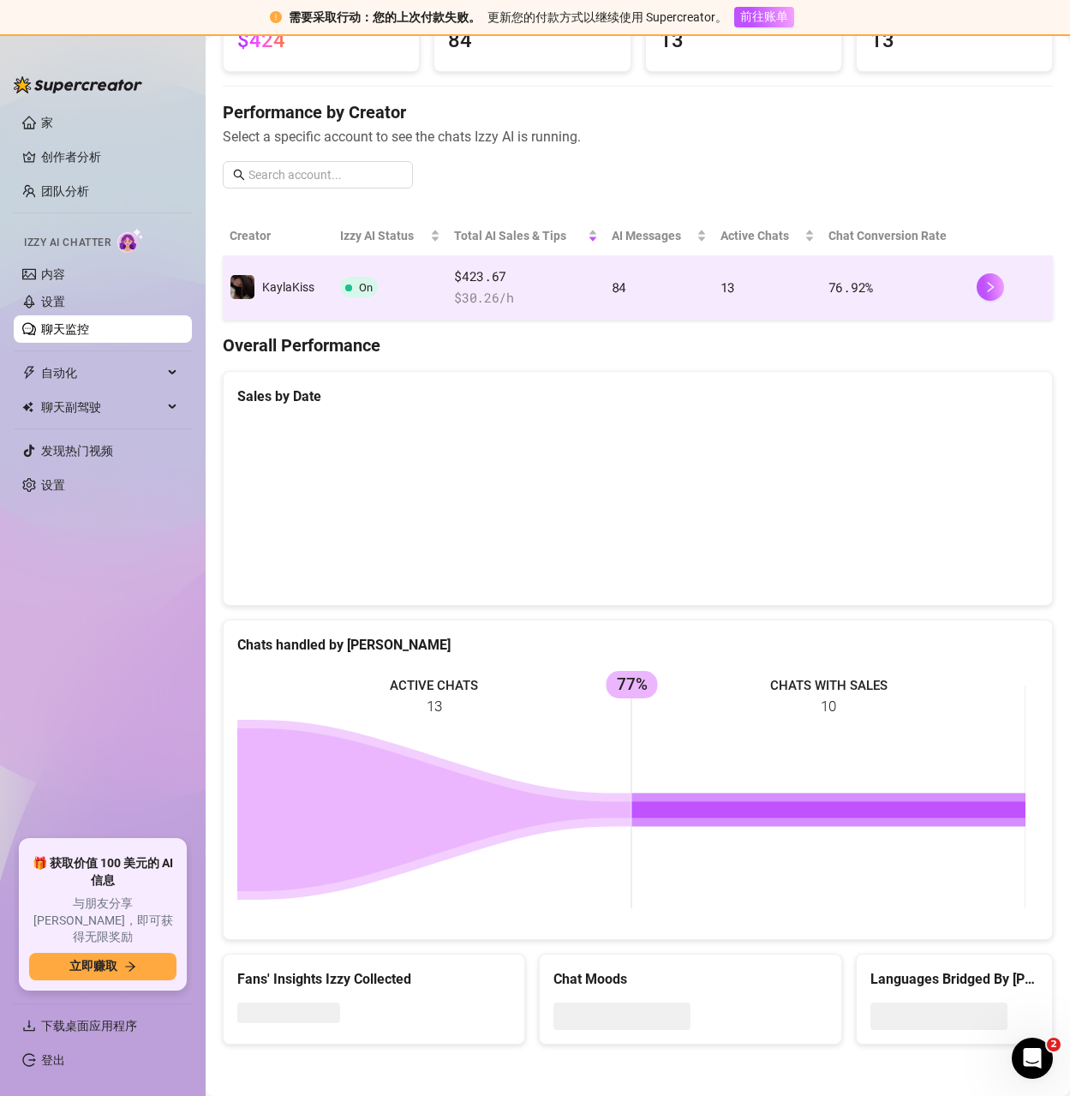
click at [566, 303] on span "$ 30.26 /h" at bounding box center [525, 298] width 143 height 21
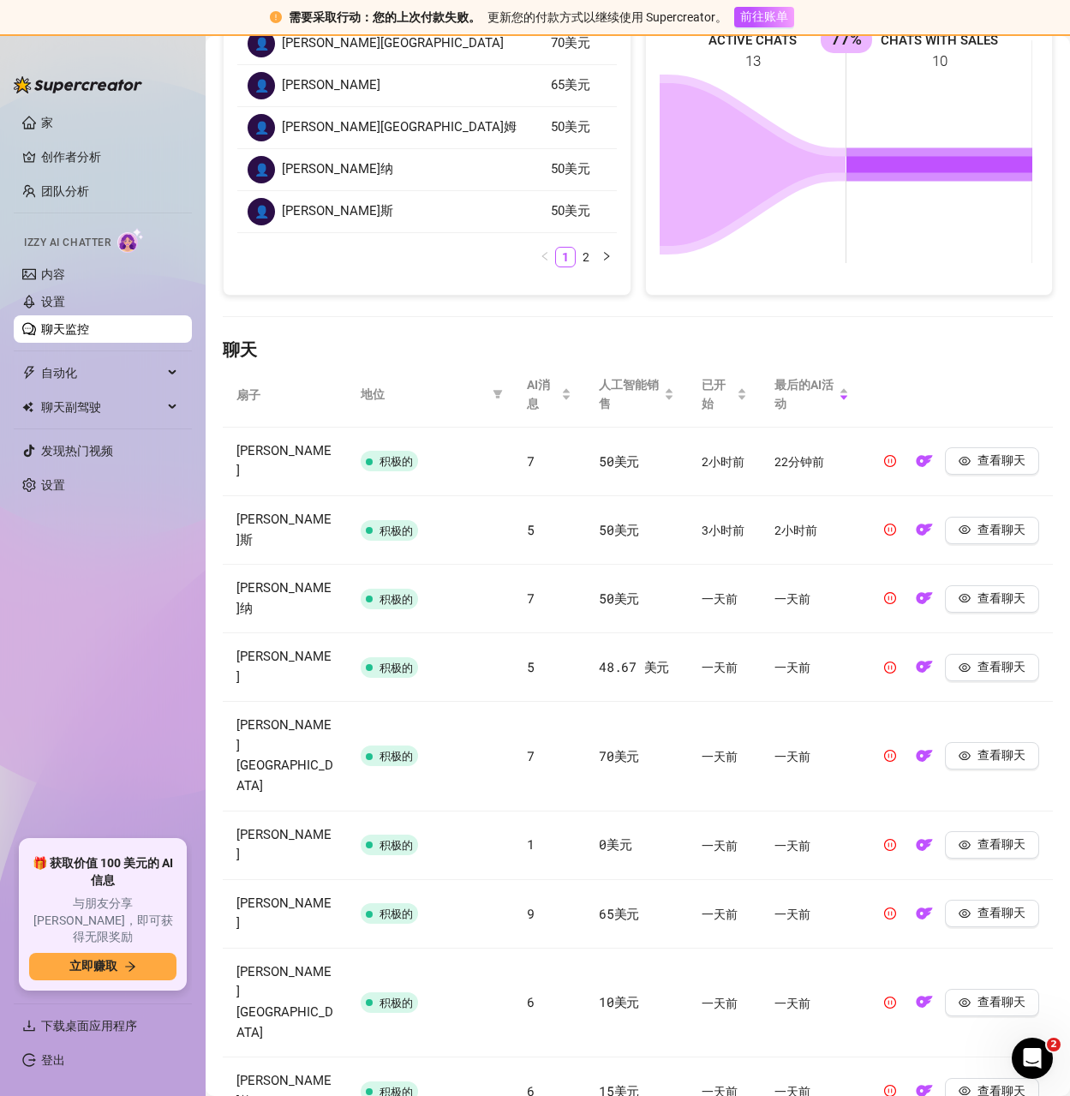
scroll to position [320, 0]
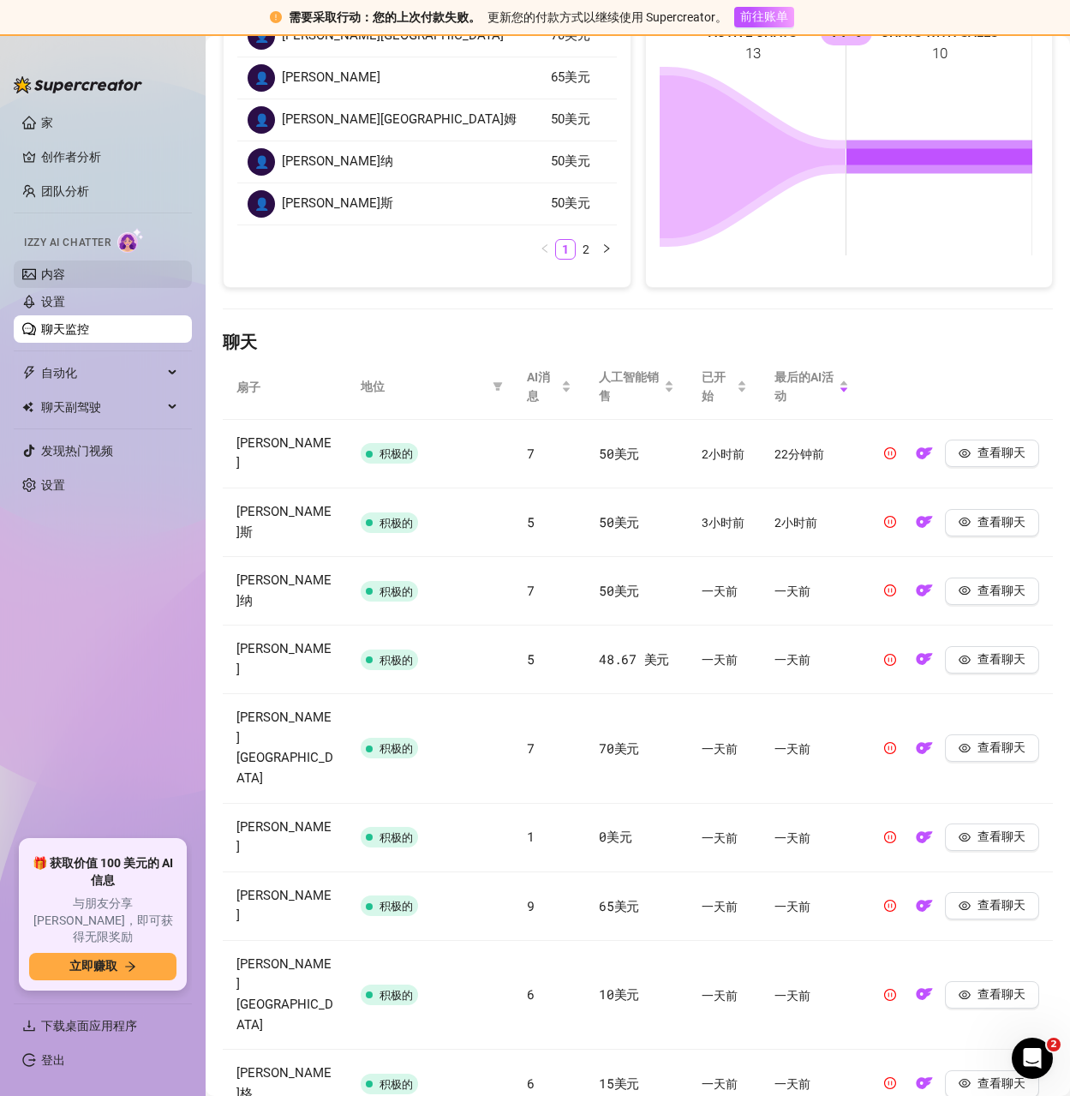
click at [65, 281] on link "内容" at bounding box center [53, 274] width 24 height 14
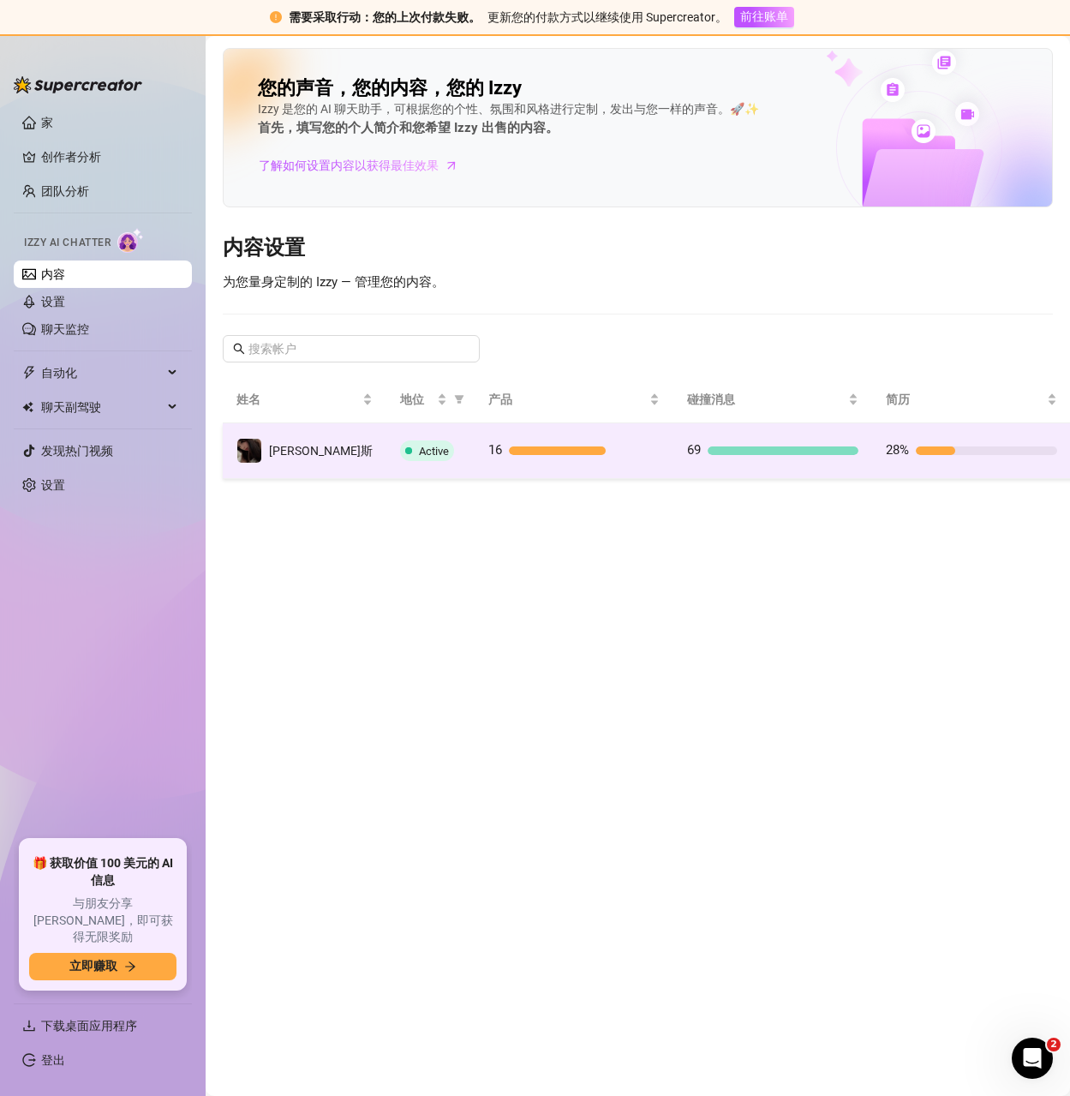
click at [736, 459] on div "69" at bounding box center [772, 450] width 171 height 21
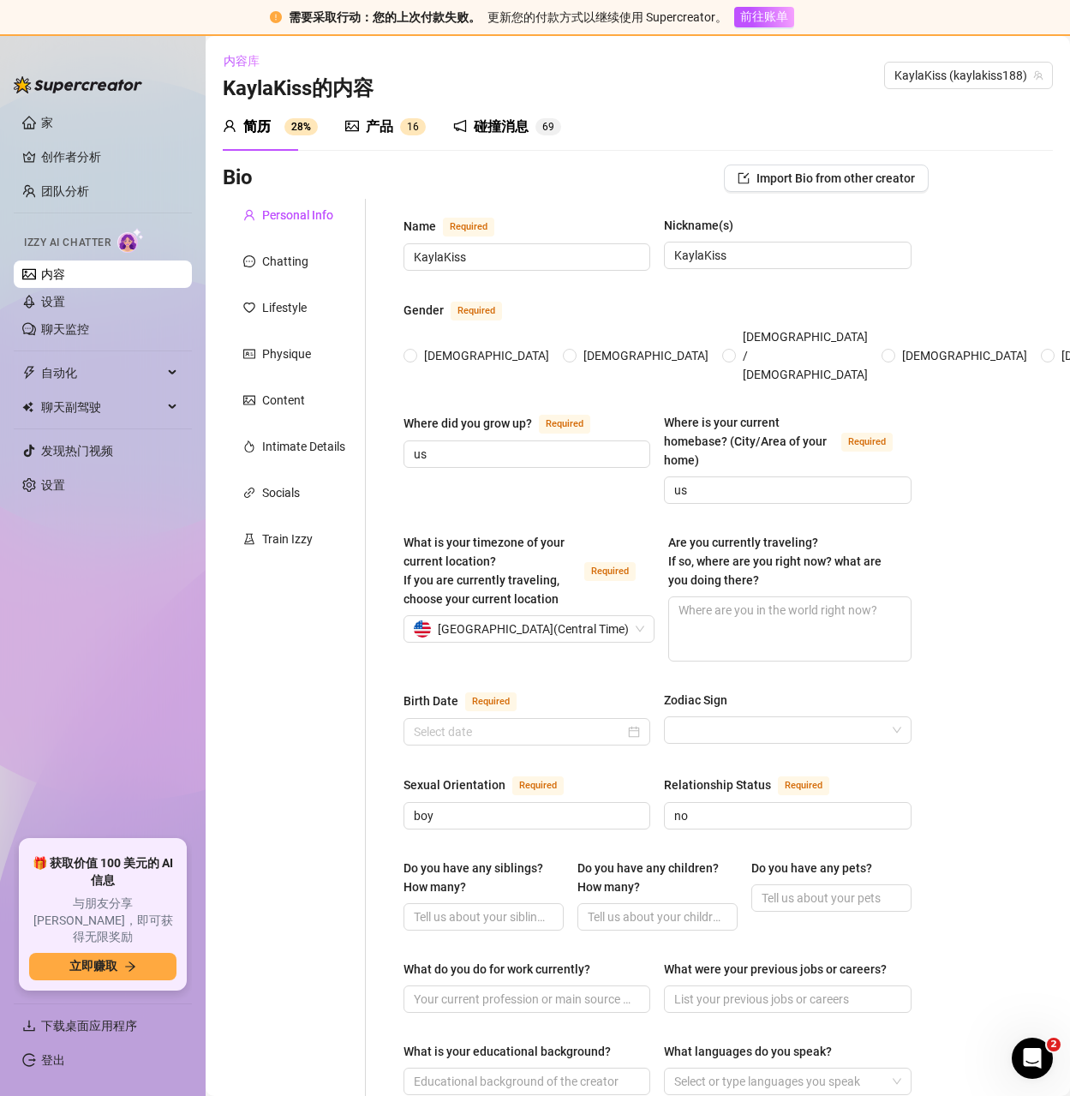
radio input "true"
type input "[DATE]"
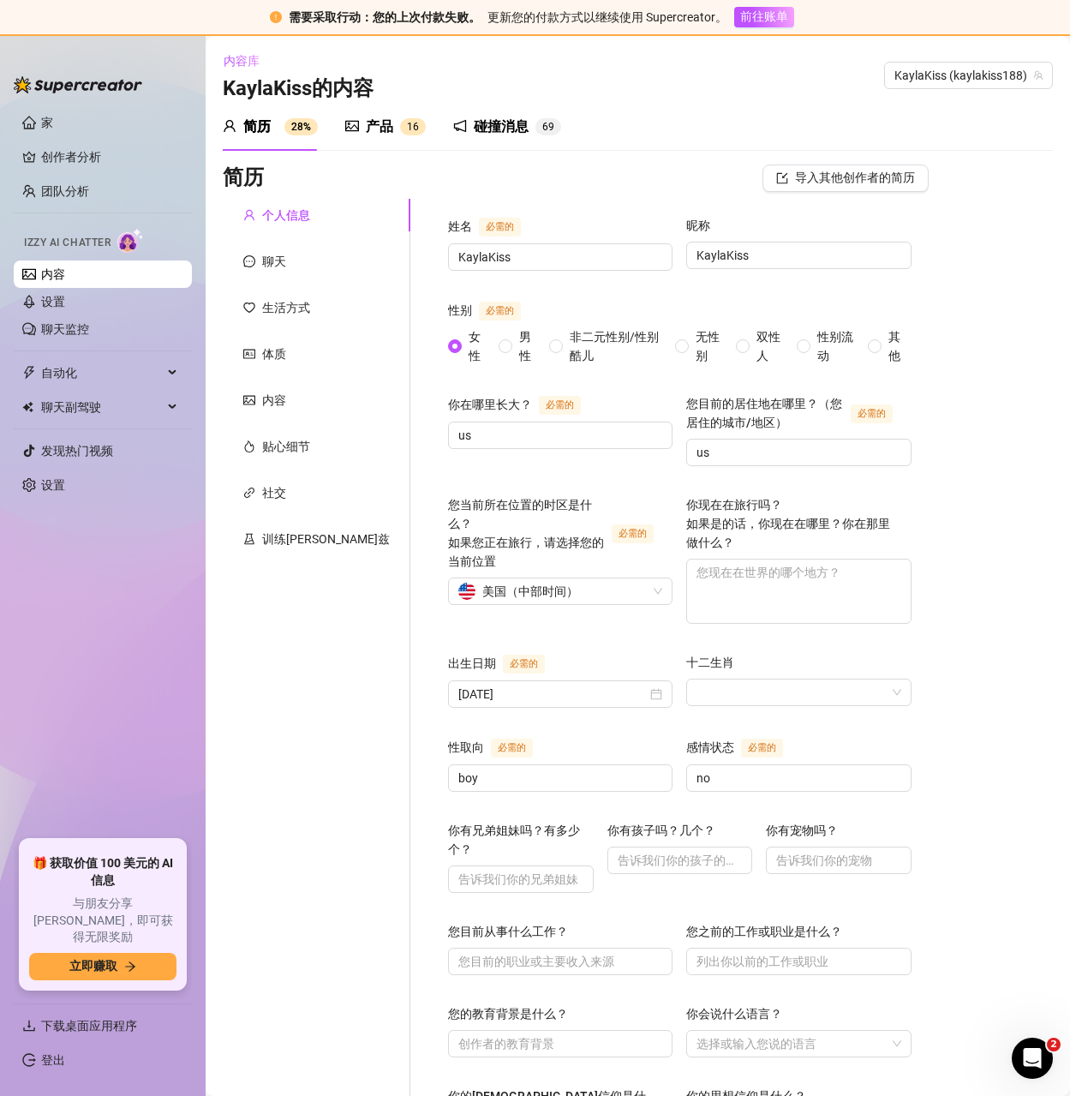
click at [373, 124] on font "产品" at bounding box center [379, 126] width 27 height 16
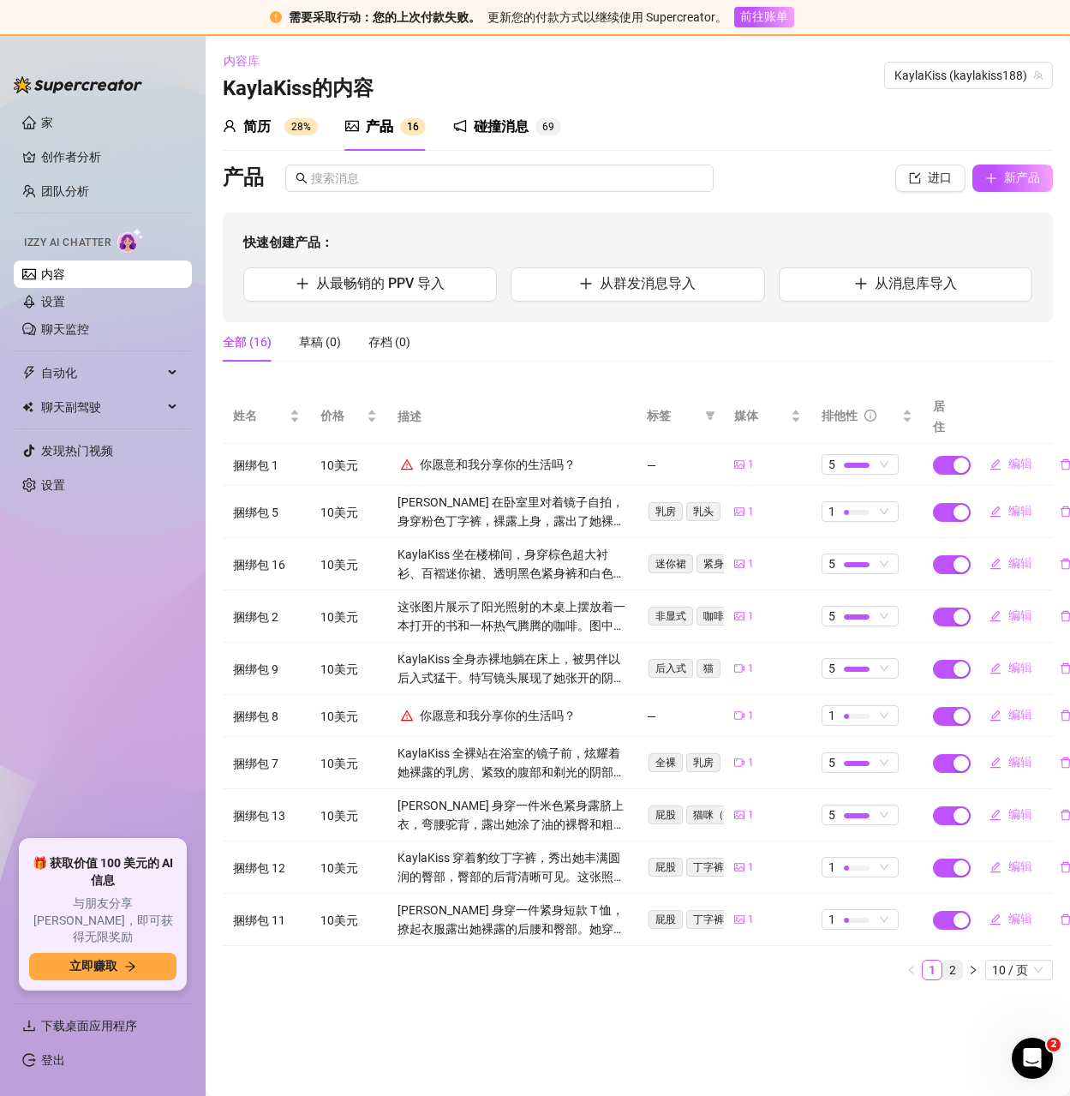
click at [957, 962] on link "2" at bounding box center [953, 970] width 19 height 19
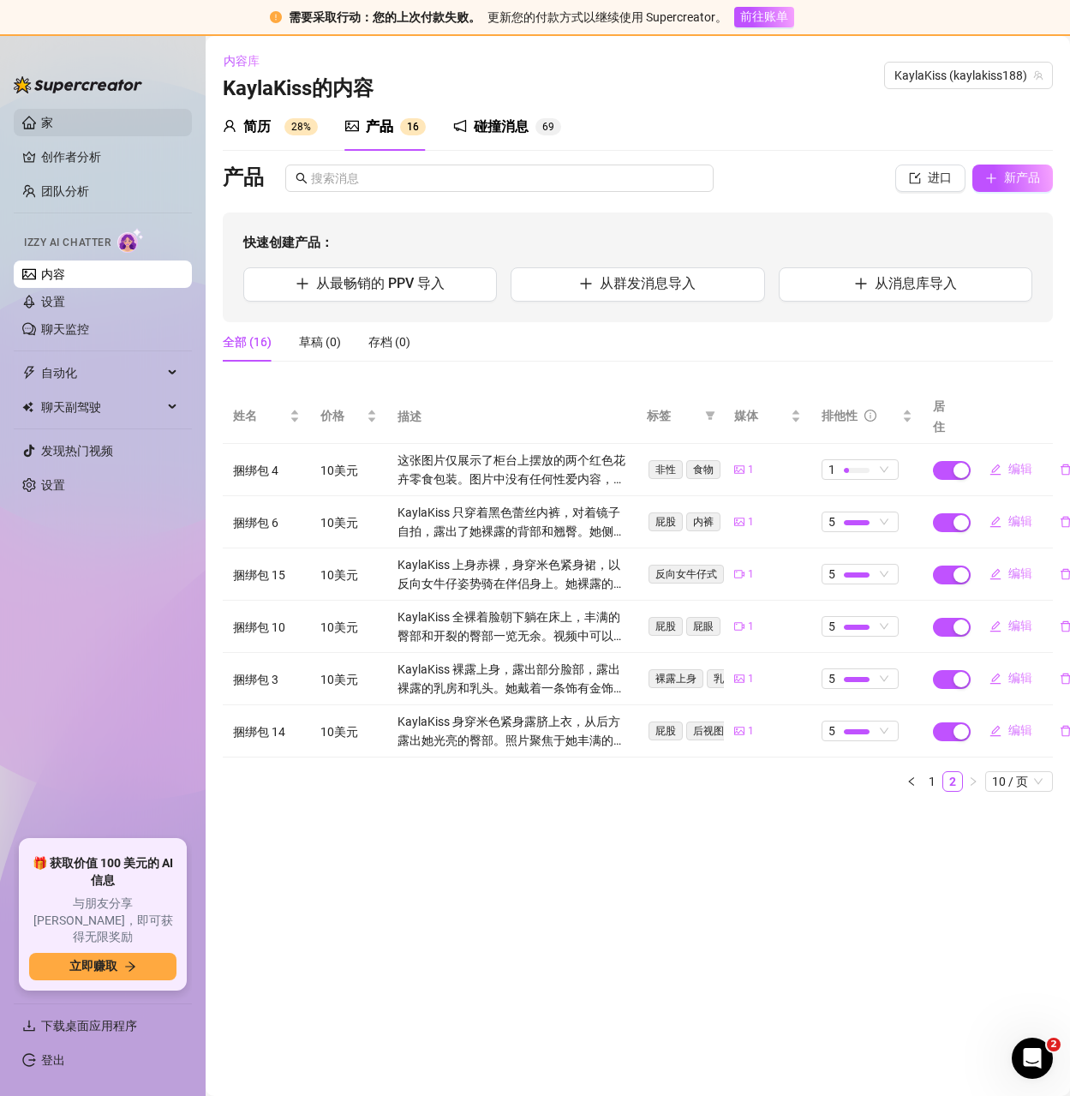
click at [45, 117] on link "家" at bounding box center [47, 123] width 12 height 14
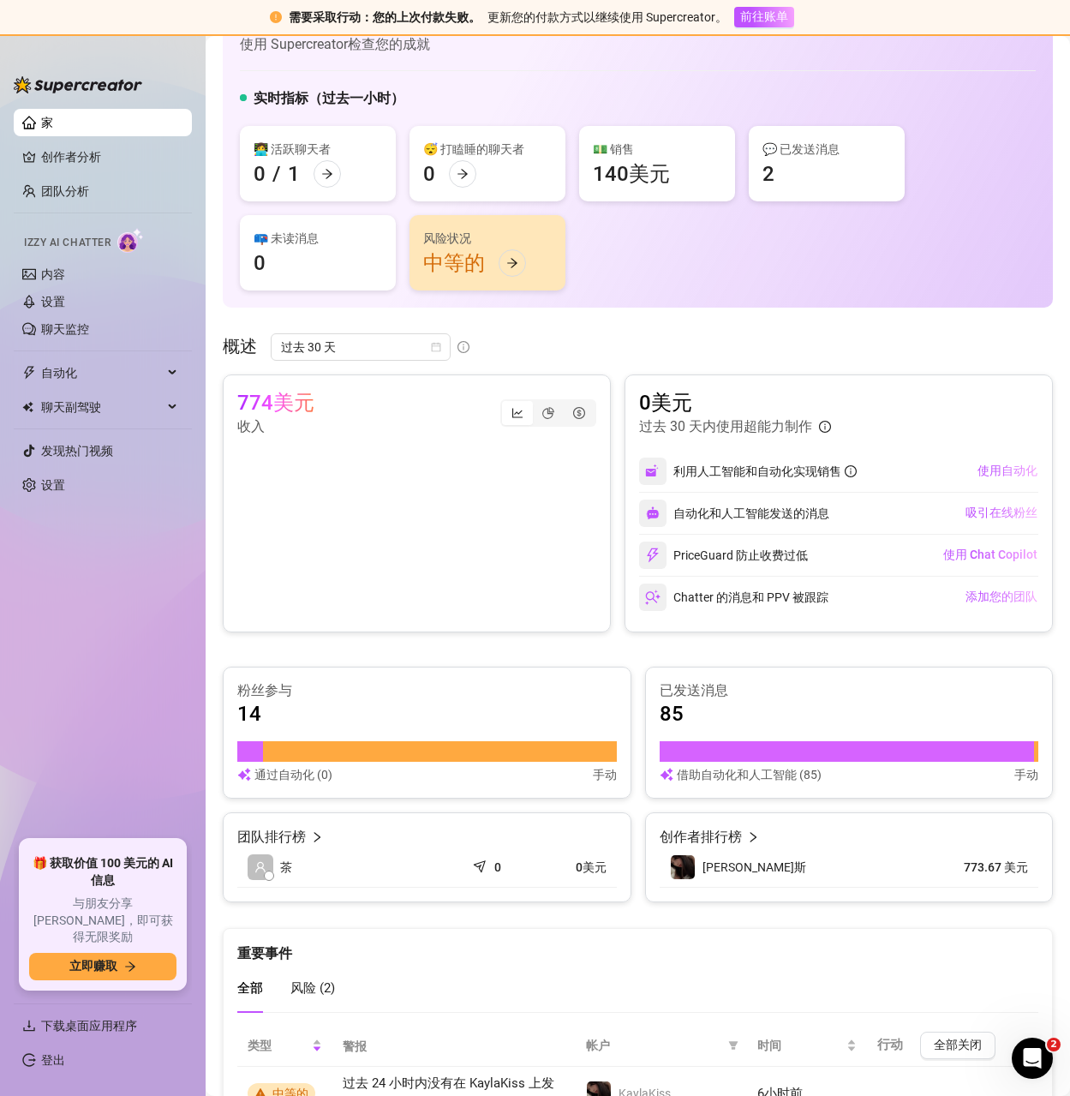
scroll to position [197, 0]
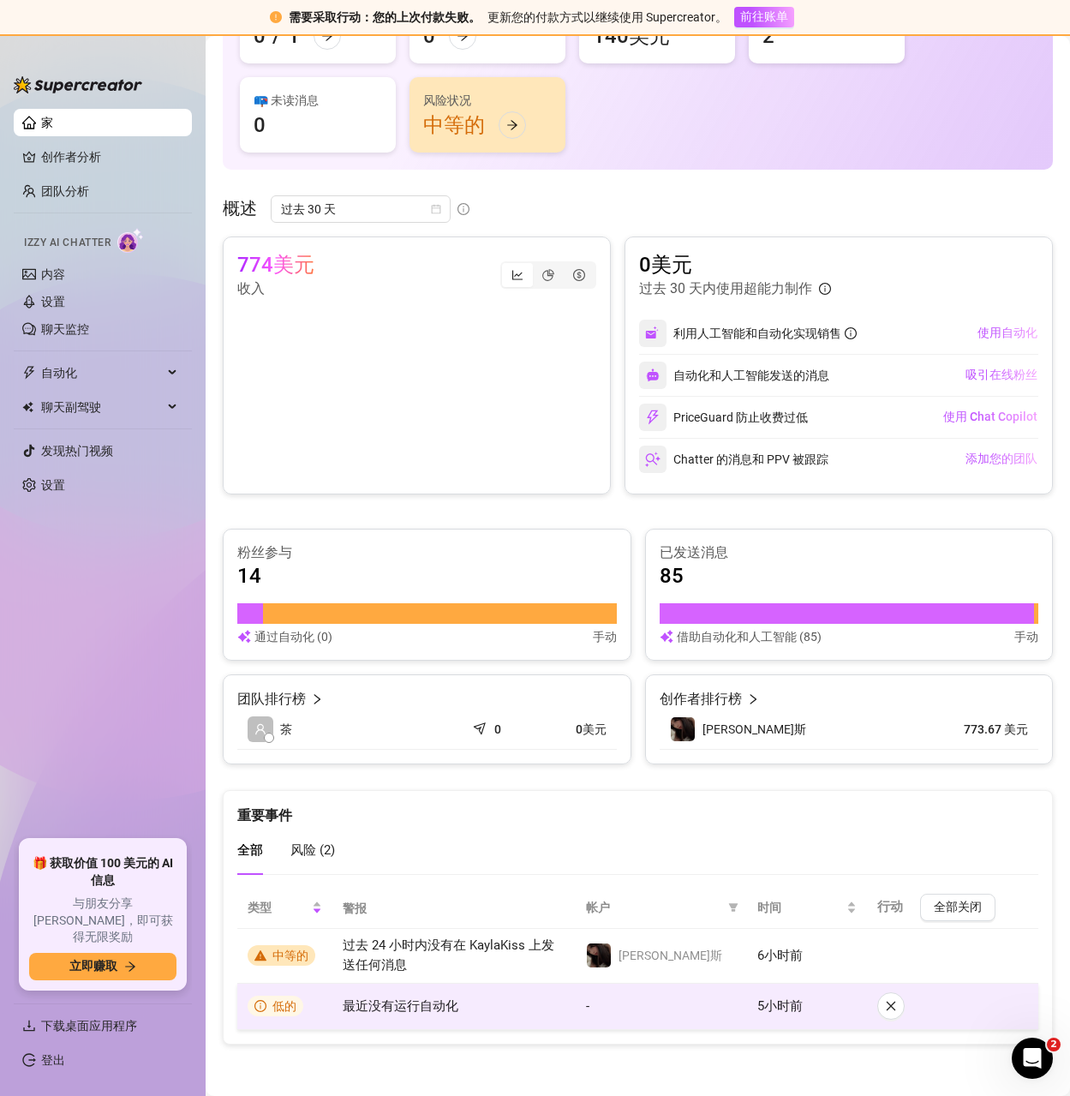
click at [439, 1012] on font "最近没有运行自动化" at bounding box center [401, 1005] width 116 height 15
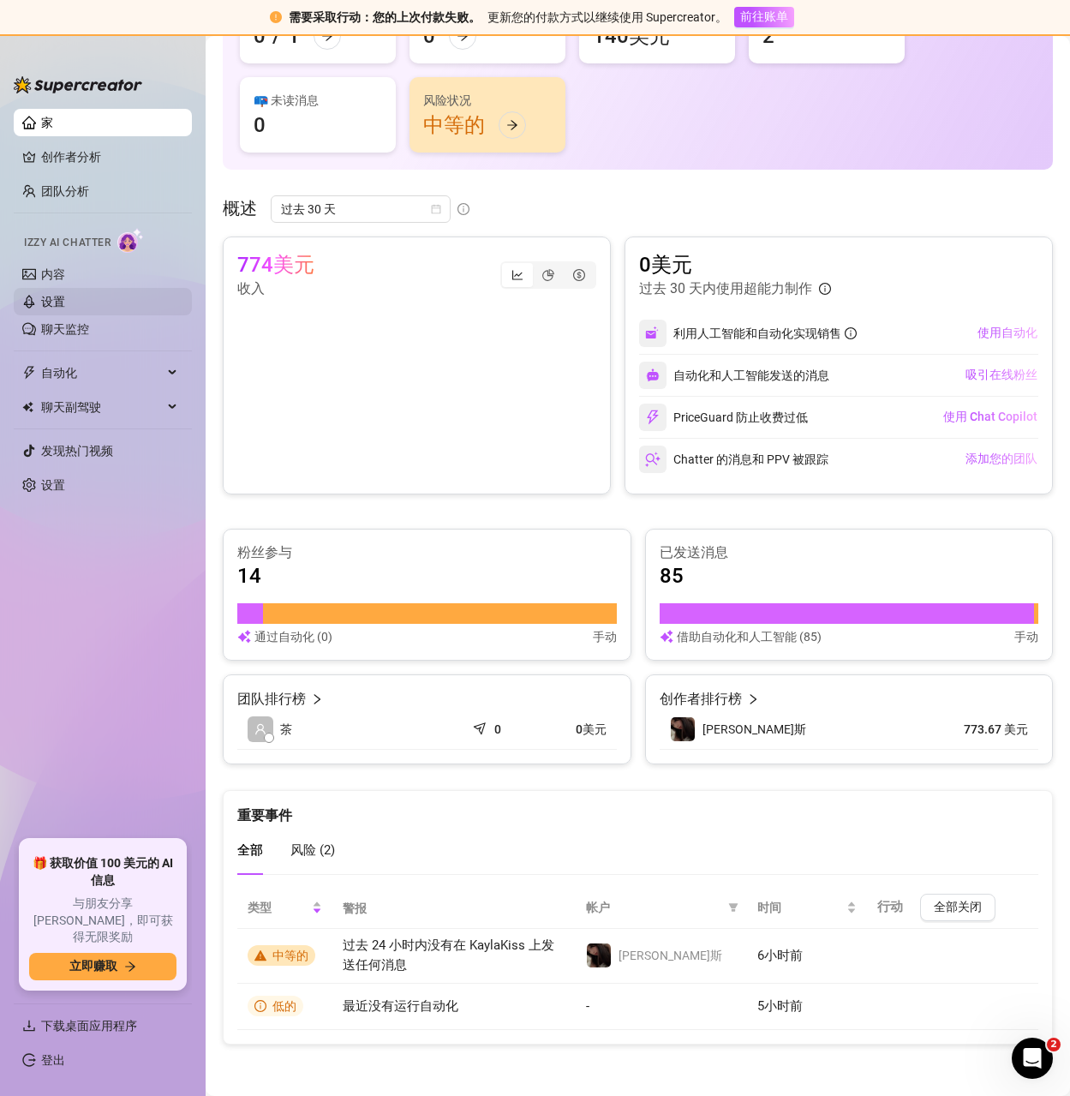
click at [46, 295] on link "设置" at bounding box center [53, 302] width 24 height 14
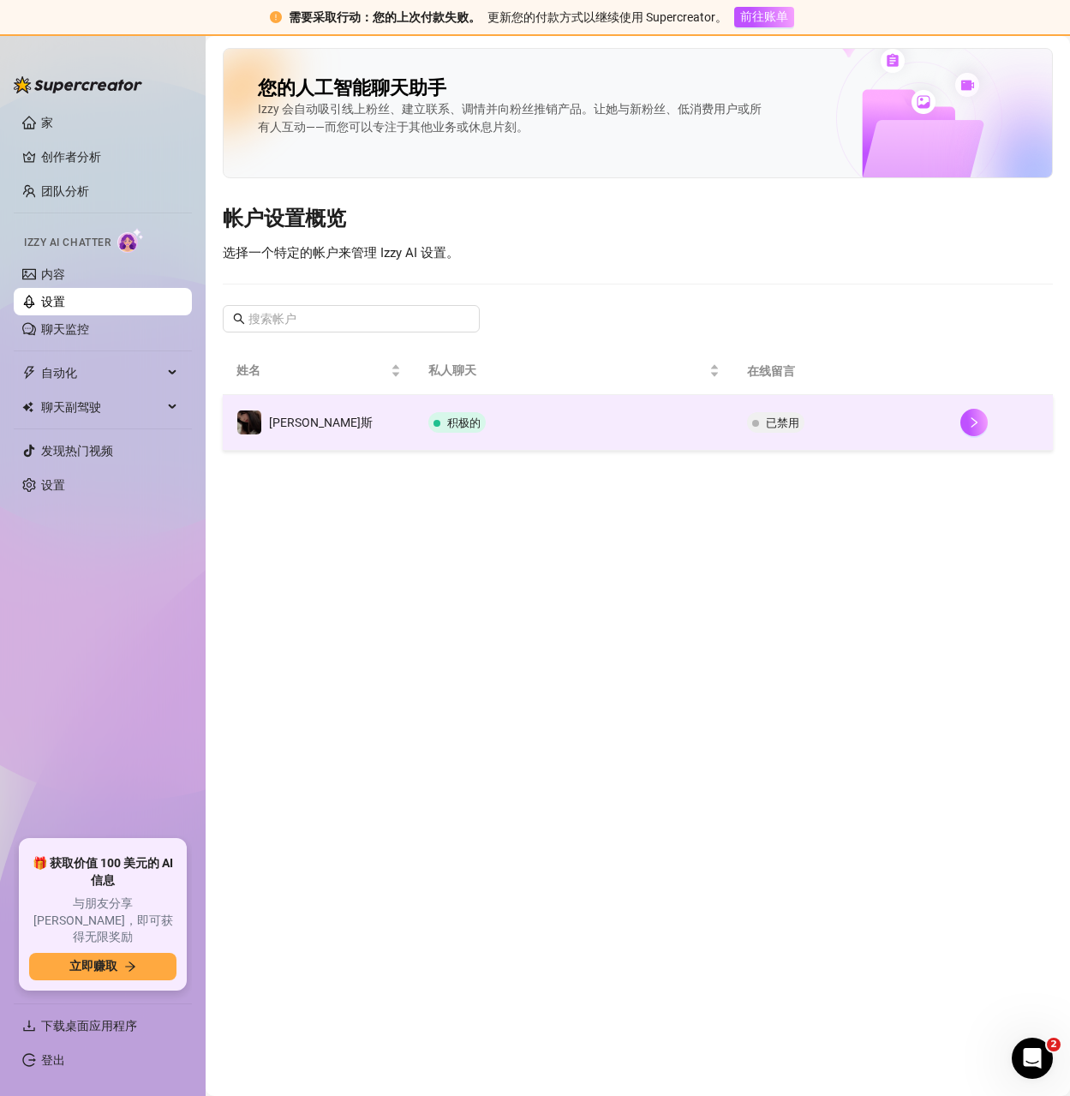
click at [628, 418] on td "积极的" at bounding box center [575, 423] width 320 height 56
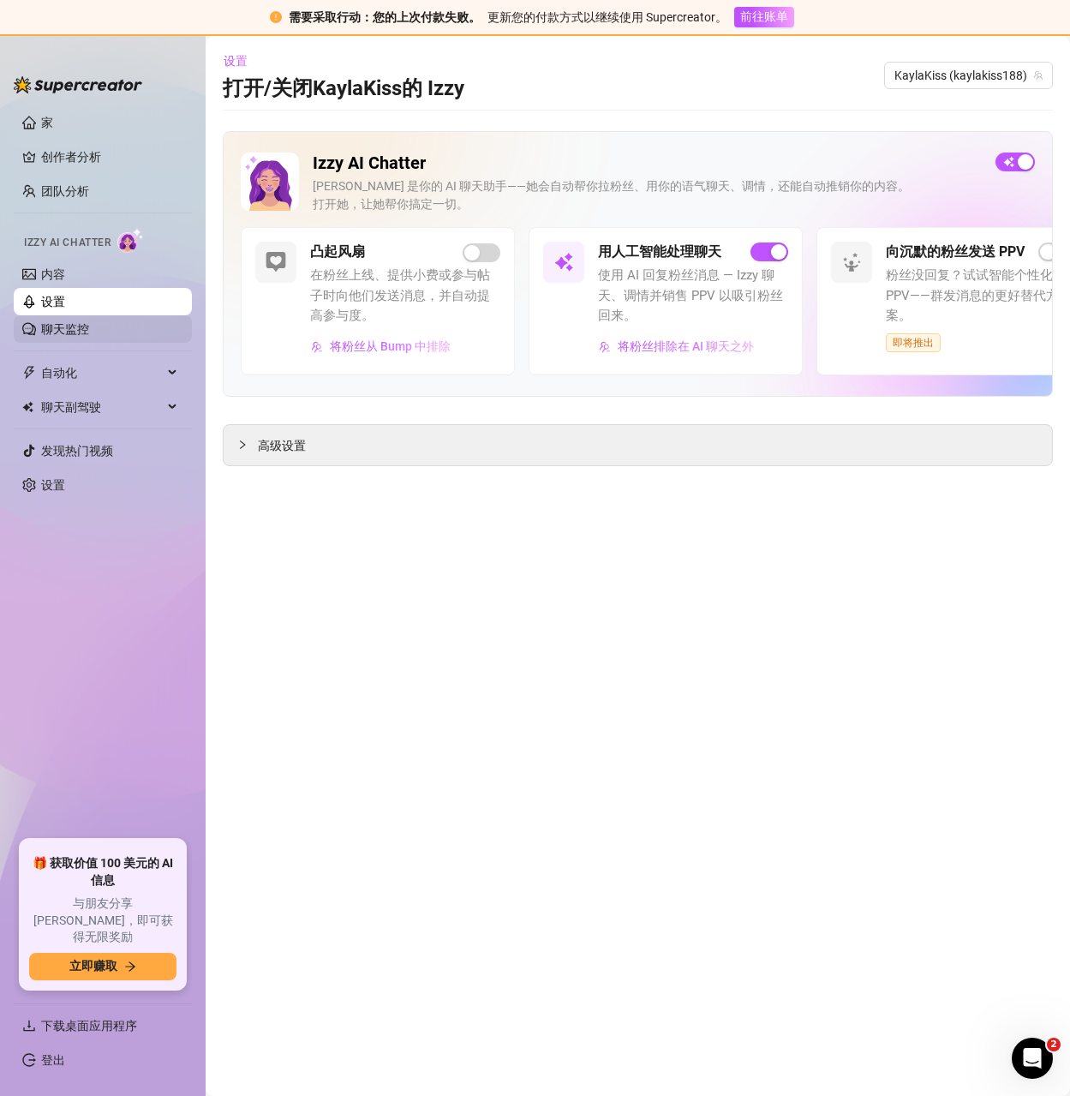
click at [89, 329] on link "聊天监控" at bounding box center [65, 329] width 48 height 14
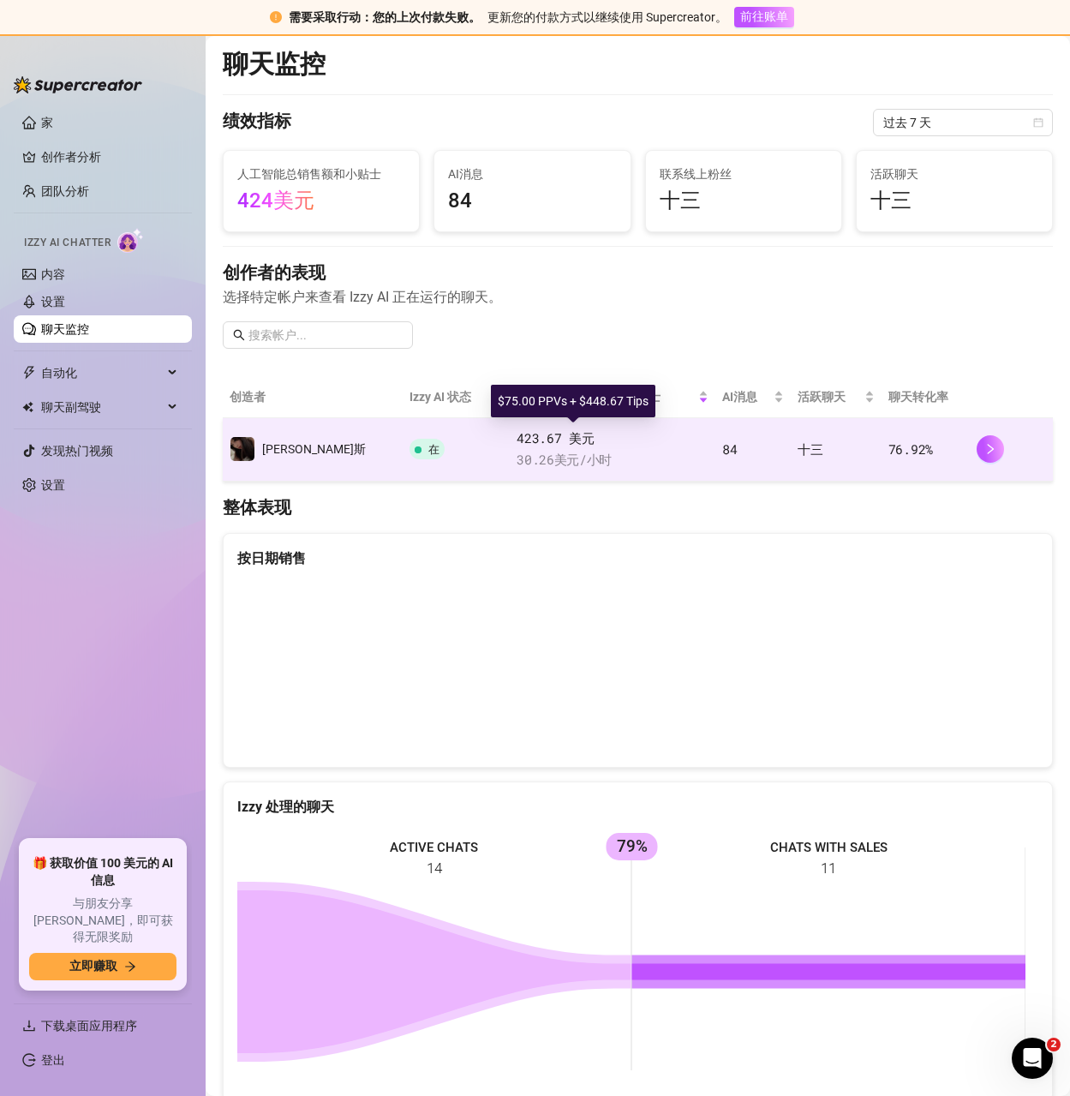
click at [518, 446] on span "423.67 美元" at bounding box center [613, 438] width 192 height 21
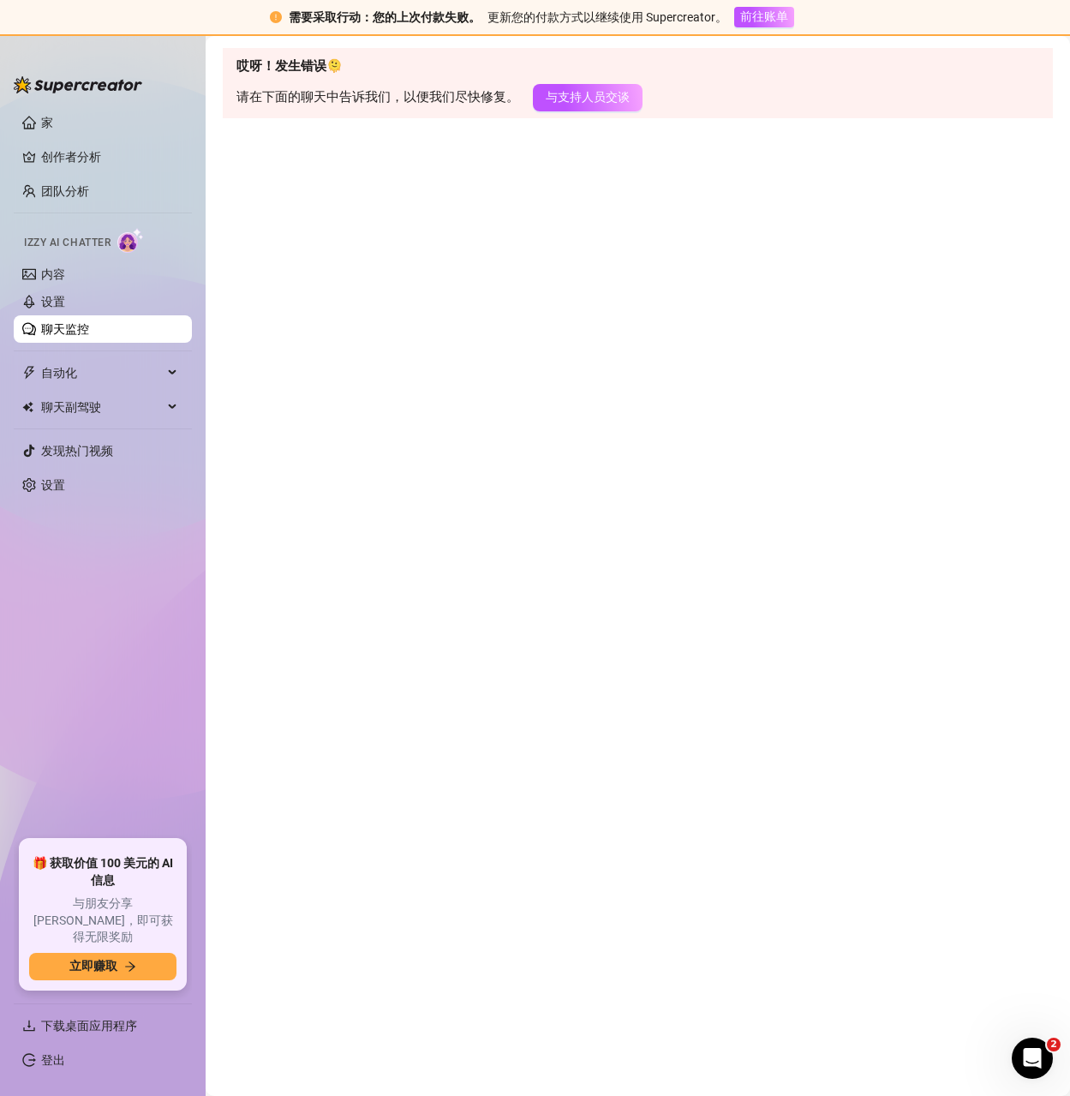
click at [79, 332] on link "聊天监控" at bounding box center [65, 329] width 48 height 14
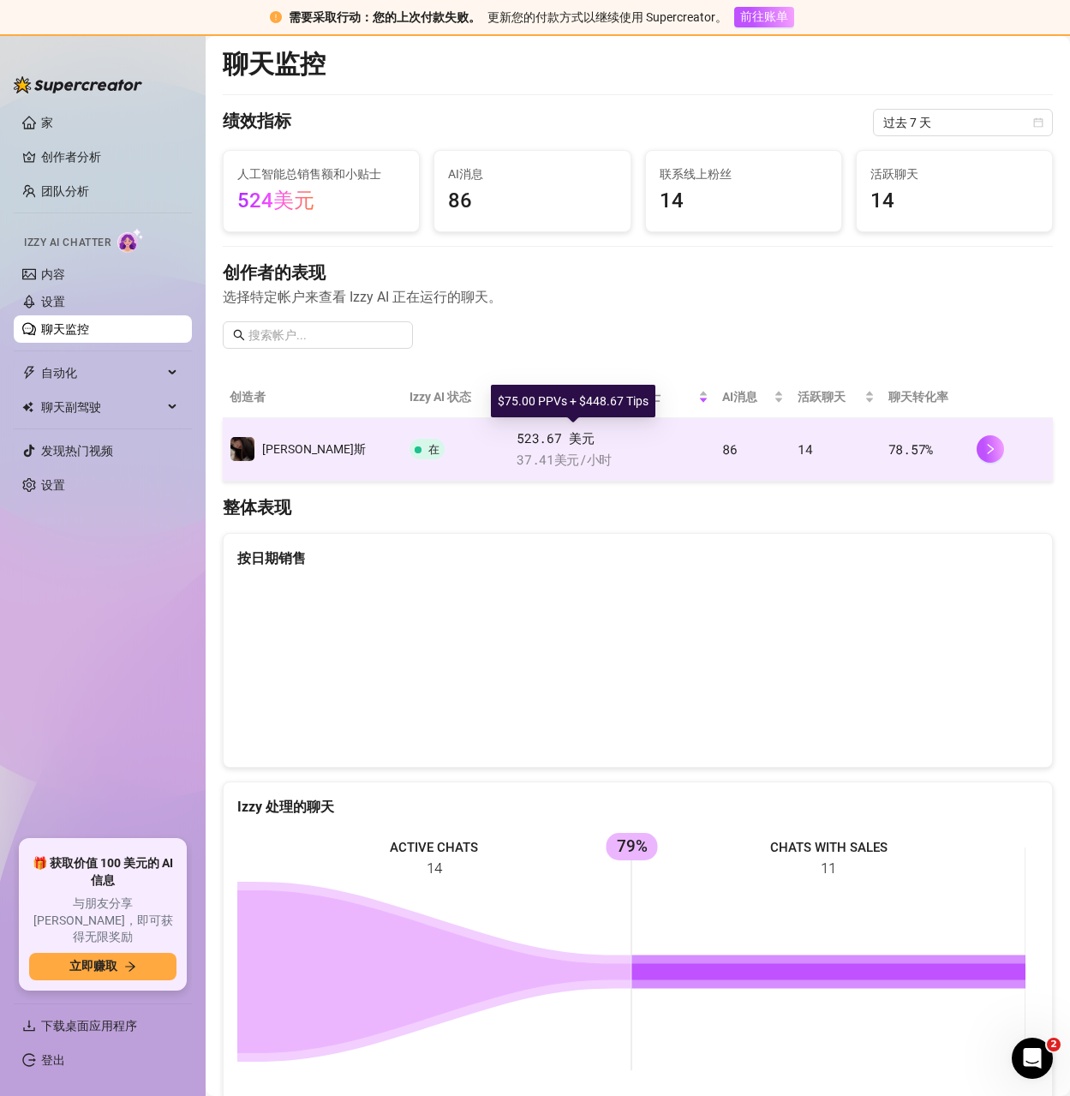
click at [596, 440] on span "523.67 美元" at bounding box center [613, 438] width 192 height 21
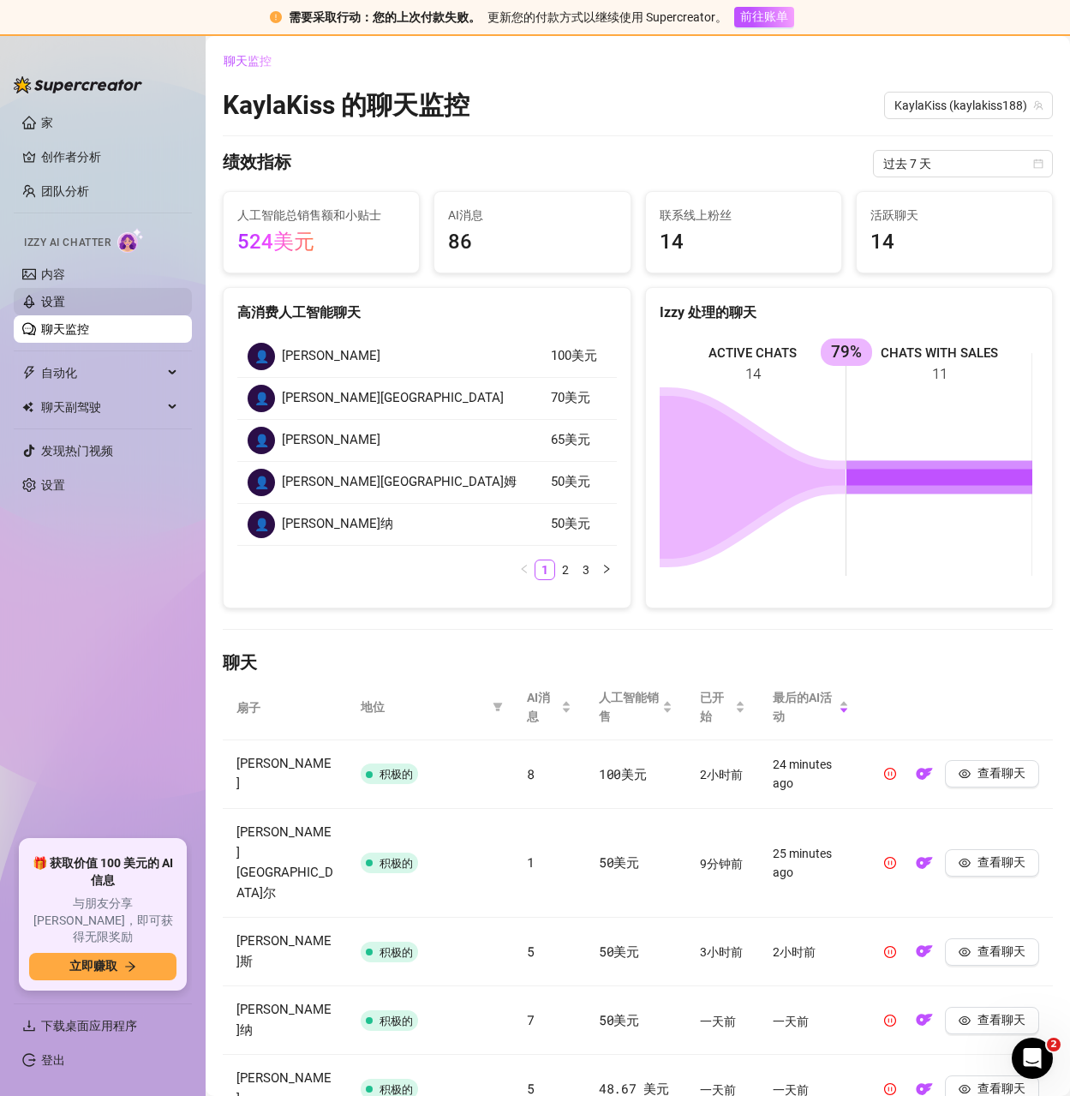
click at [65, 306] on link "设置" at bounding box center [53, 302] width 24 height 14
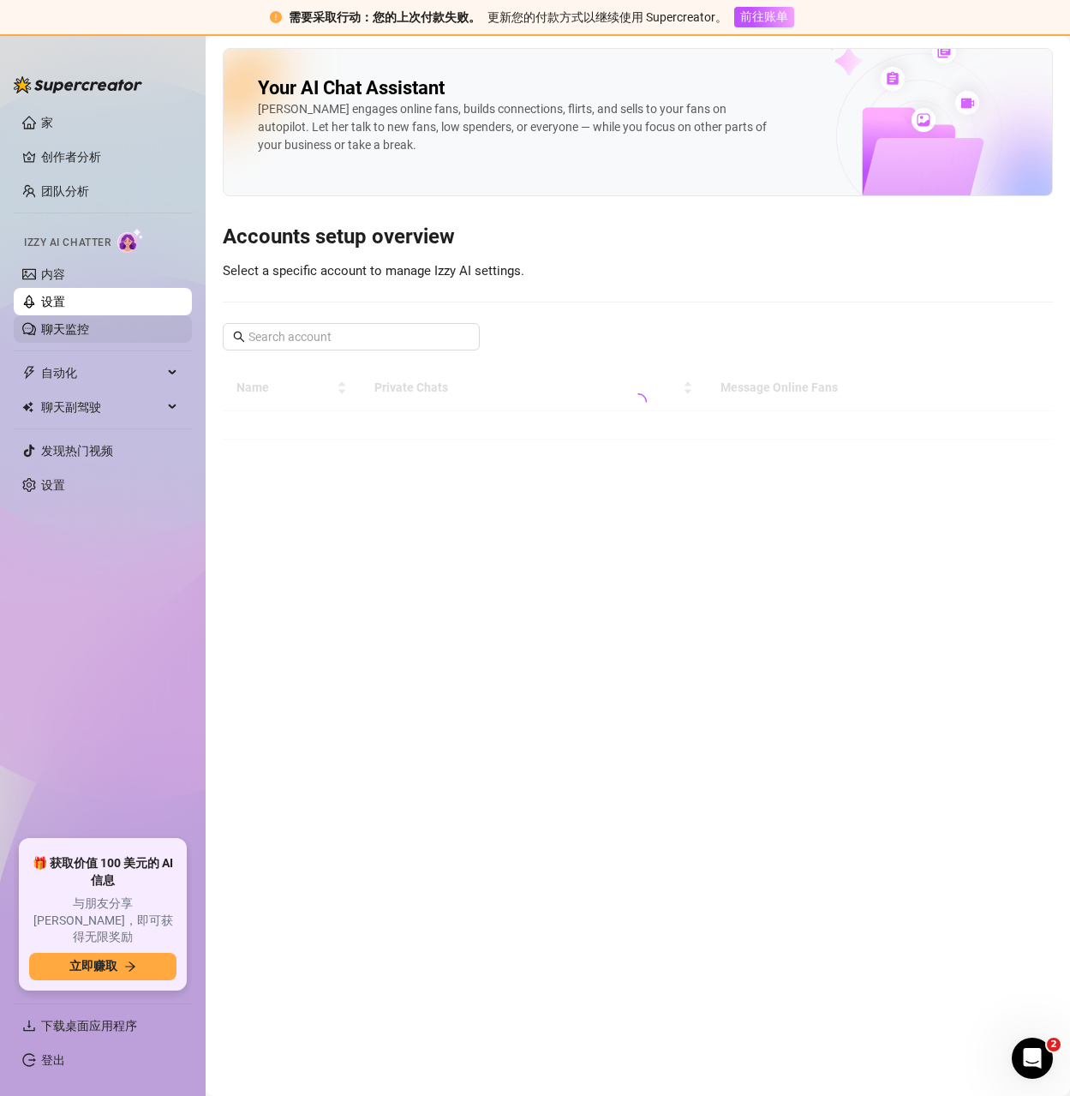
click at [59, 327] on link "聊天监控" at bounding box center [65, 329] width 48 height 14
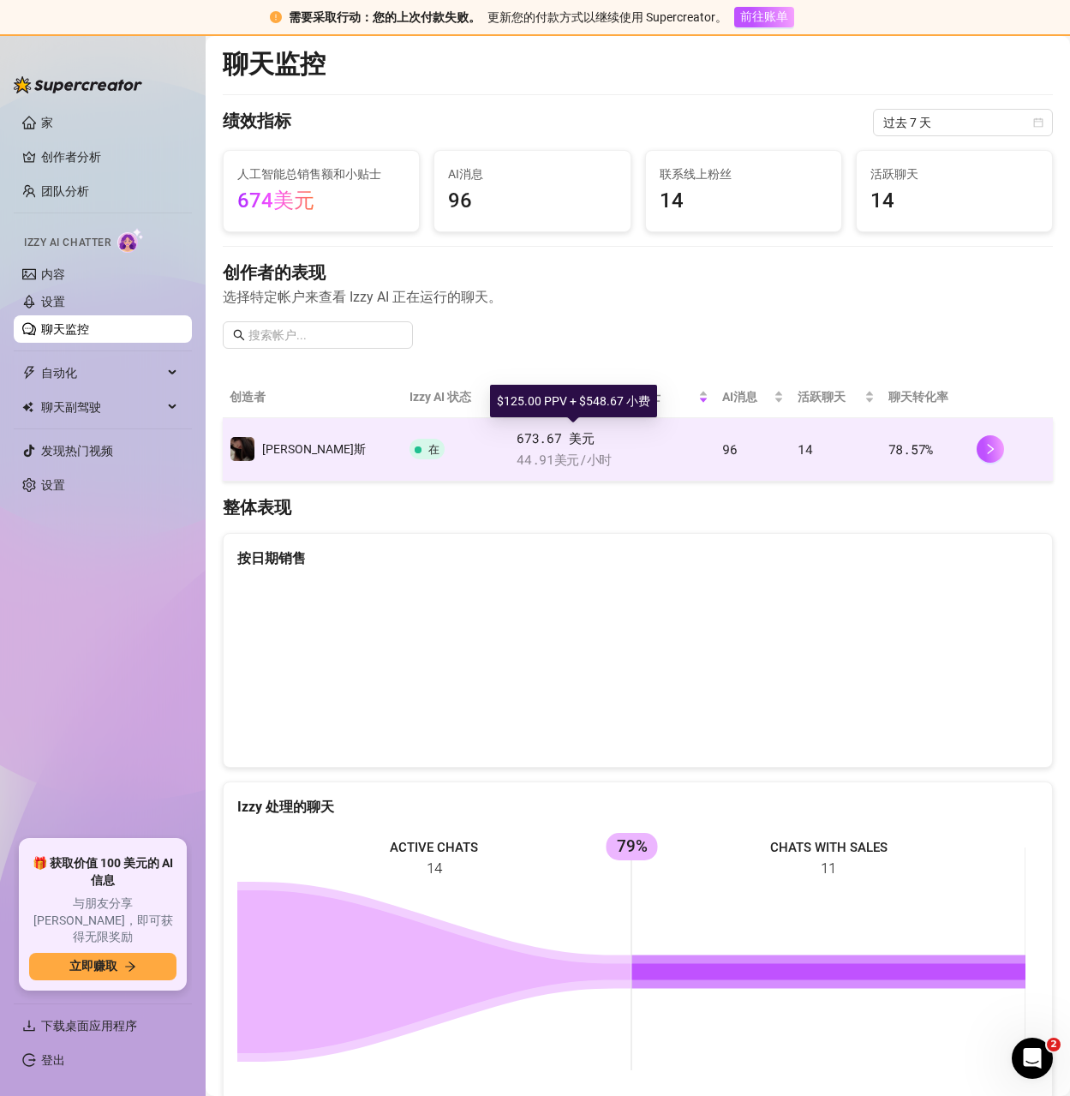
click at [566, 443] on span "673.67 美元" at bounding box center [613, 438] width 192 height 21
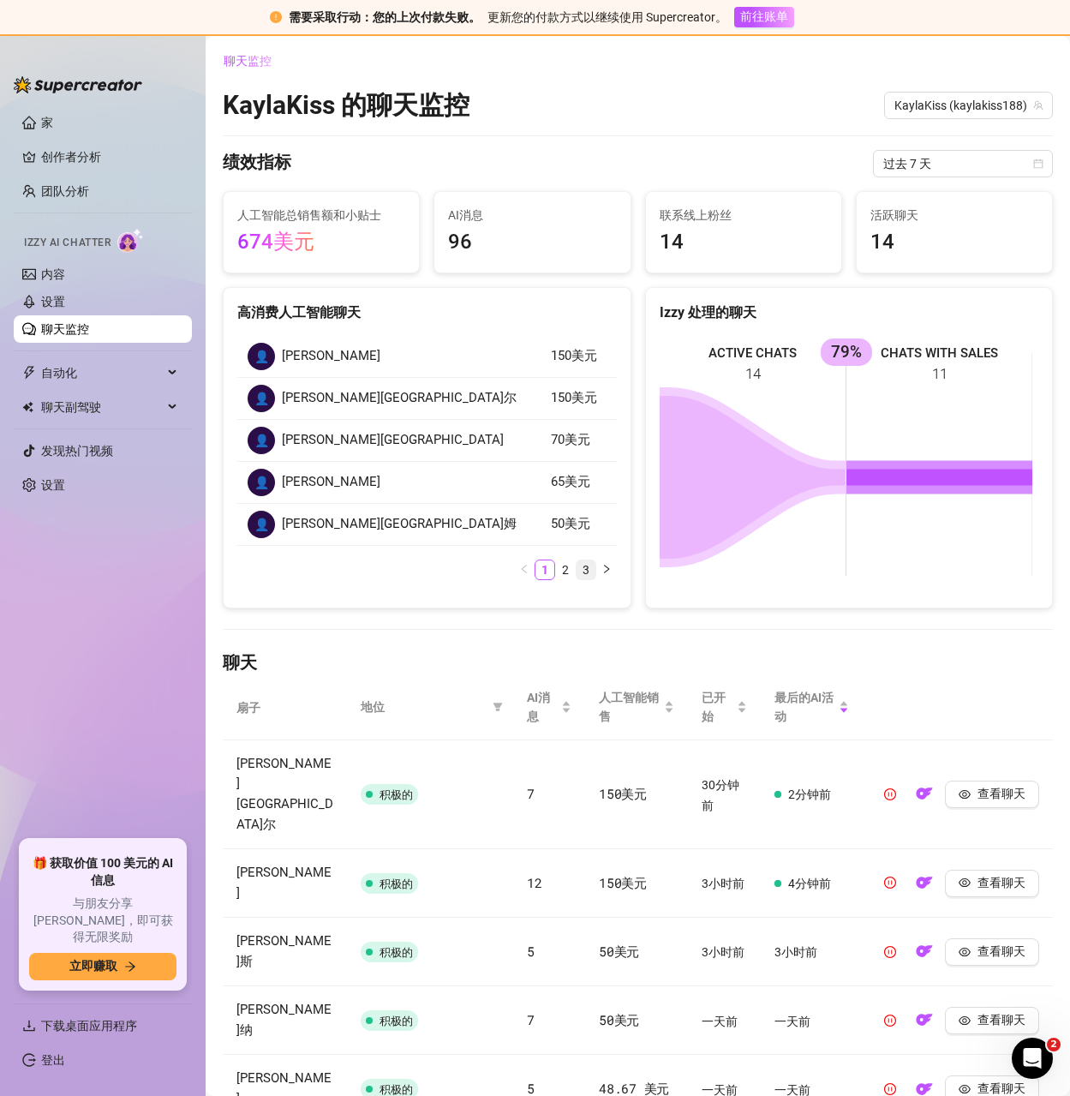
click at [587, 570] on link "3" at bounding box center [586, 569] width 19 height 19
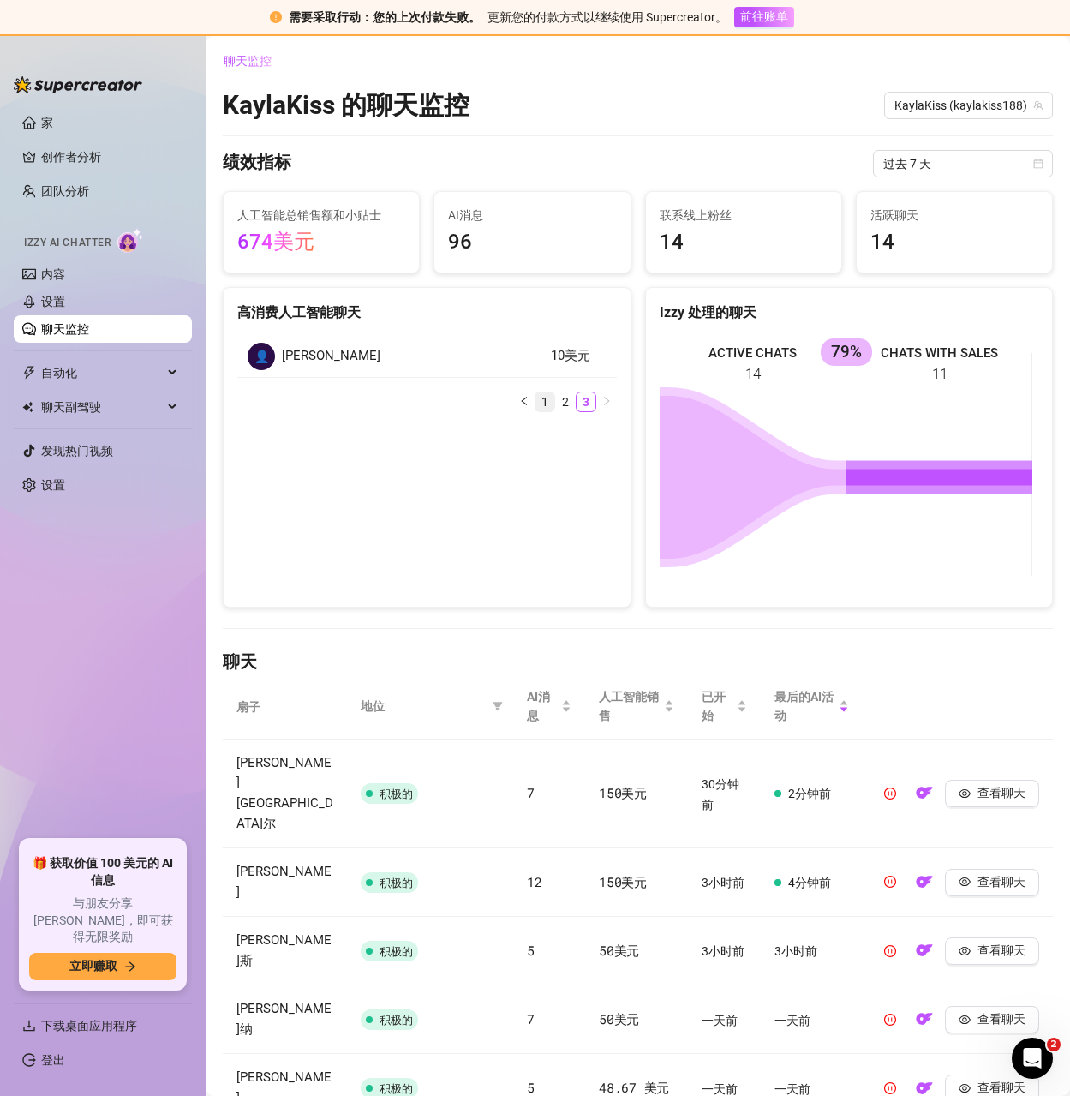
click at [536, 398] on link "1" at bounding box center [545, 401] width 19 height 19
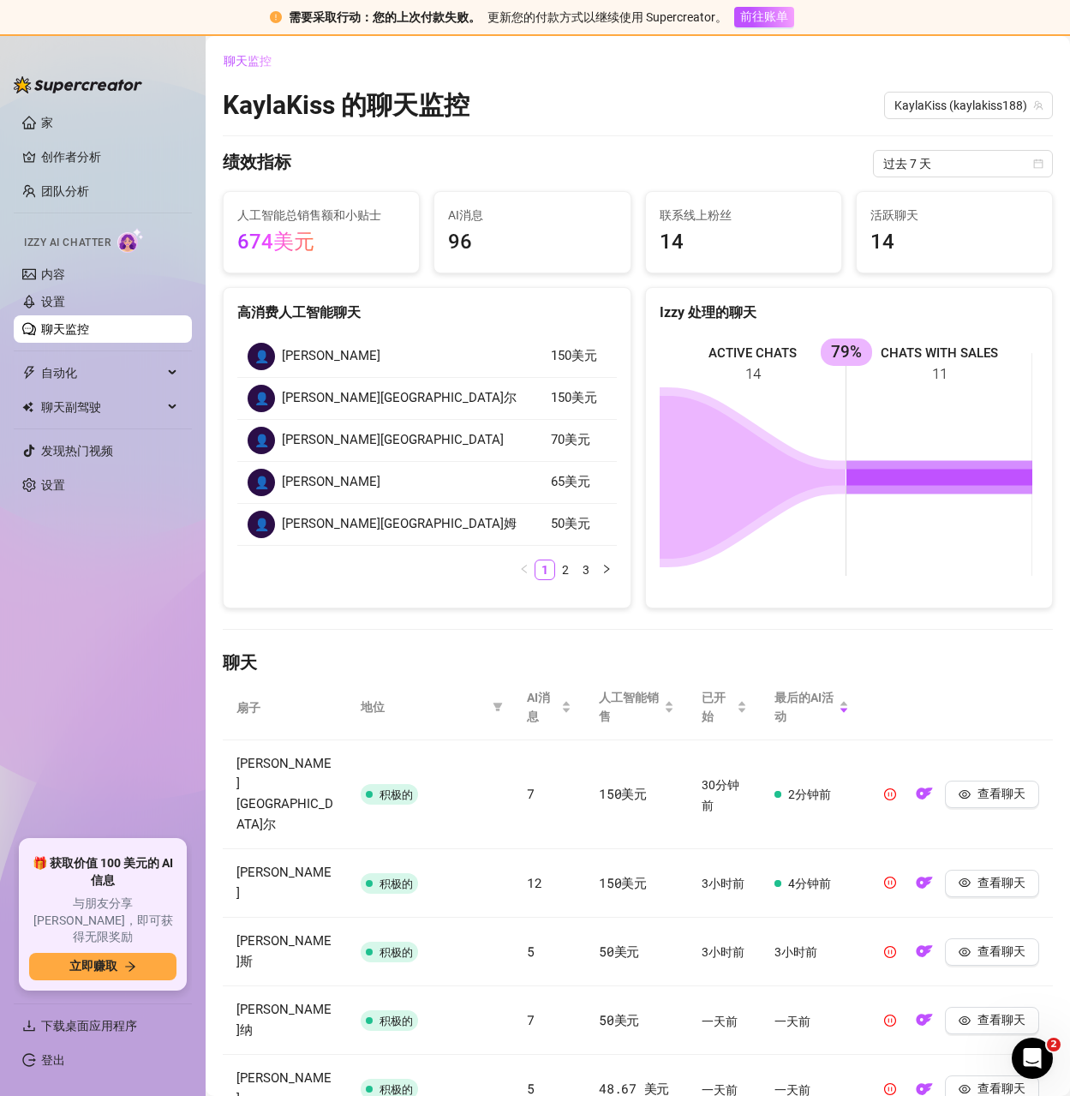
click at [53, 328] on link "聊天监控" at bounding box center [65, 329] width 48 height 14
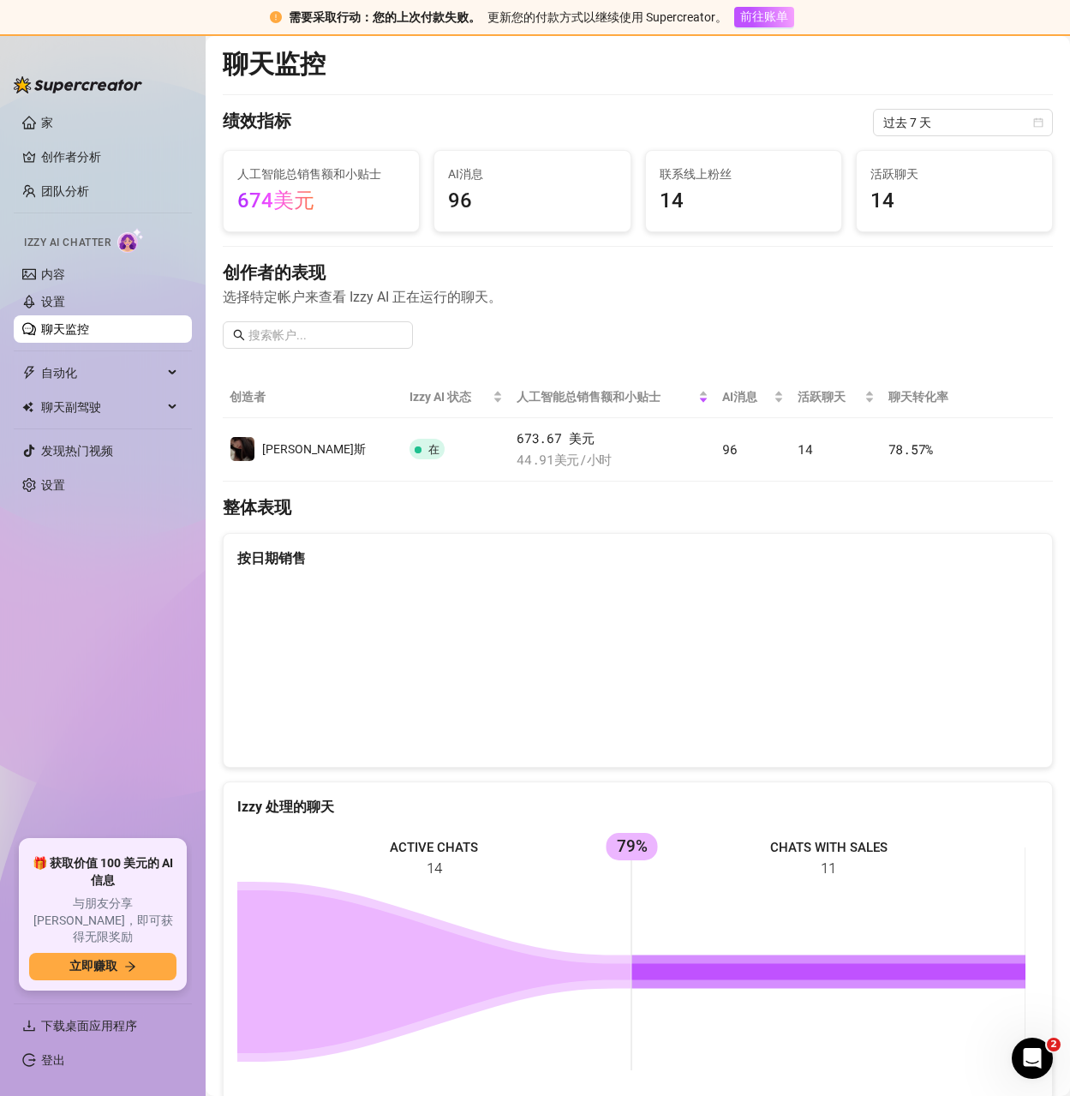
click at [66, 322] on link "聊天监控" at bounding box center [65, 329] width 48 height 14
click at [65, 302] on link "设置" at bounding box center [53, 302] width 24 height 14
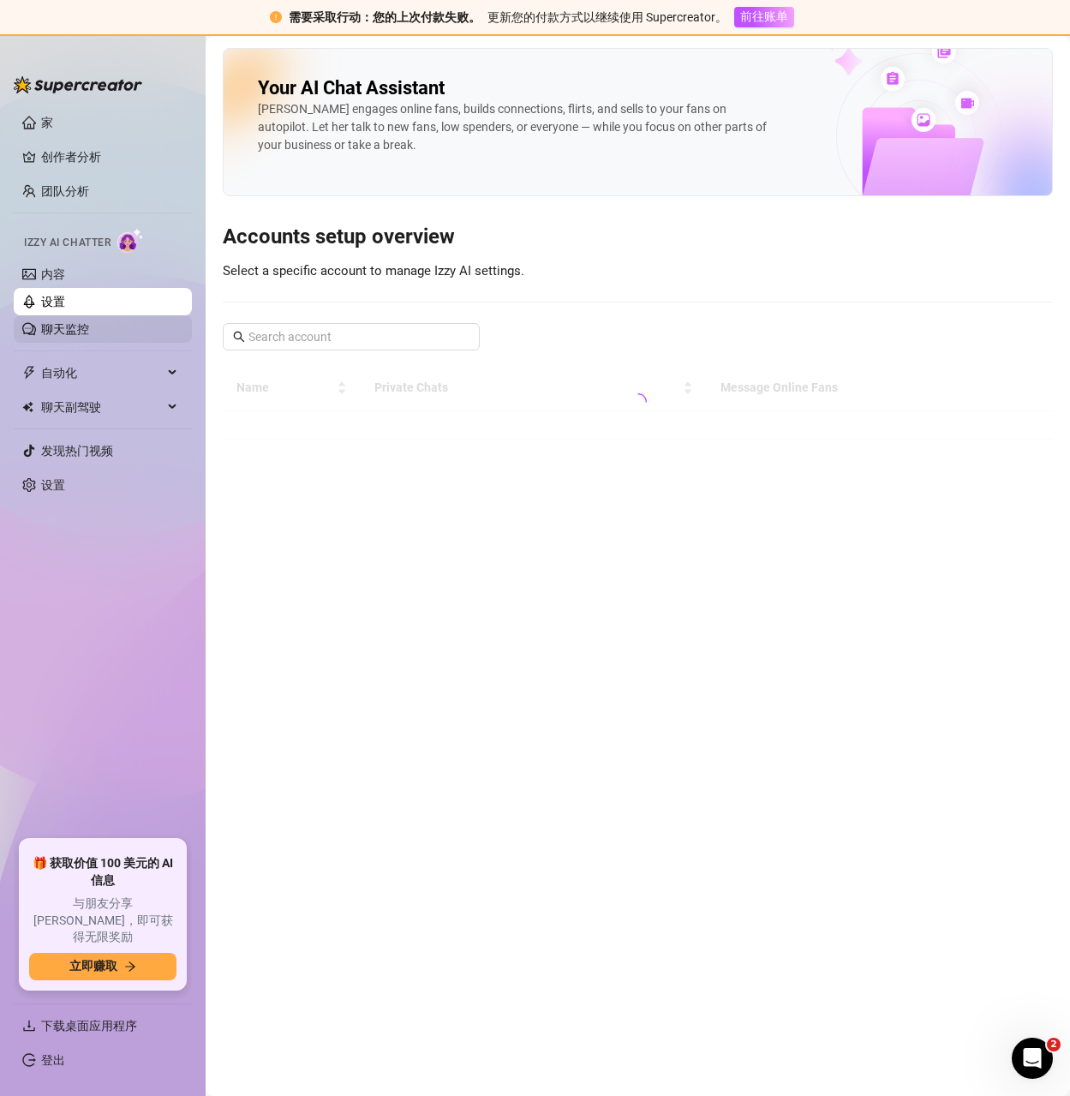
click at [55, 327] on link "聊天监控" at bounding box center [65, 329] width 48 height 14
